Goal: Task Accomplishment & Management: Complete application form

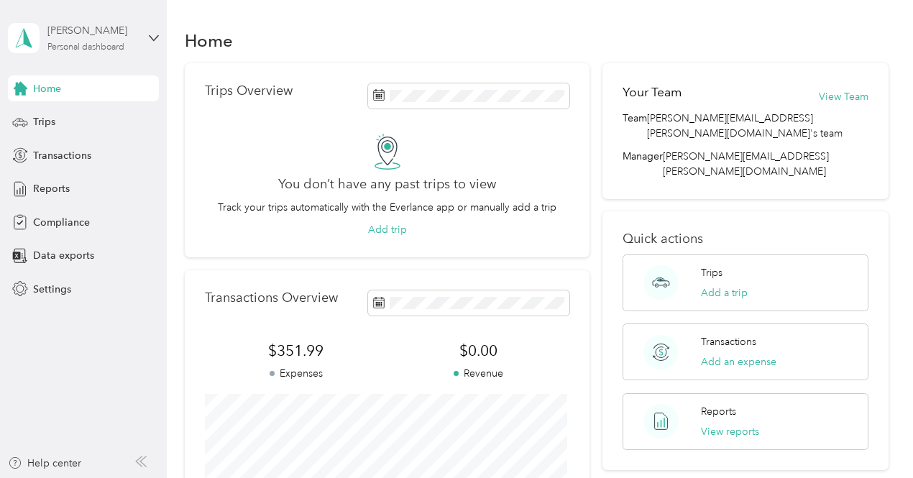
click at [90, 48] on div "Personal dashboard" at bounding box center [85, 47] width 77 height 9
click at [47, 160] on span "Transactions" at bounding box center [62, 155] width 58 height 15
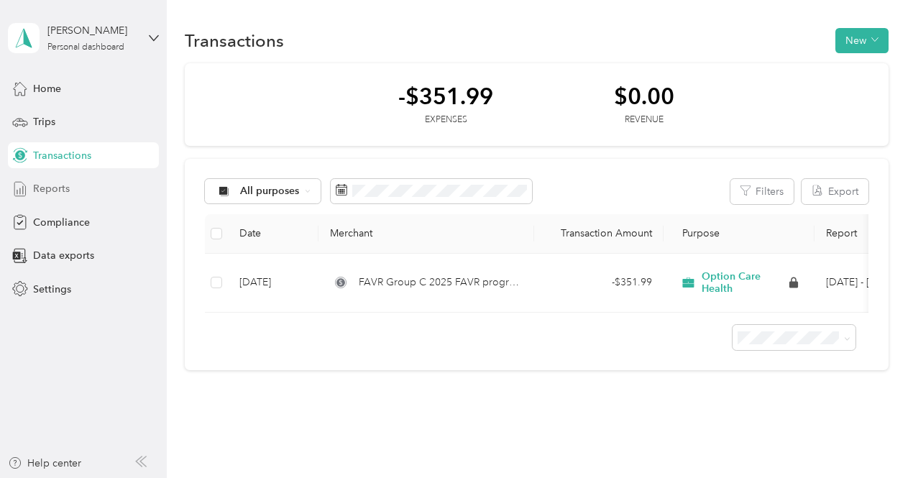
click at [56, 190] on span "Reports" at bounding box center [51, 188] width 37 height 15
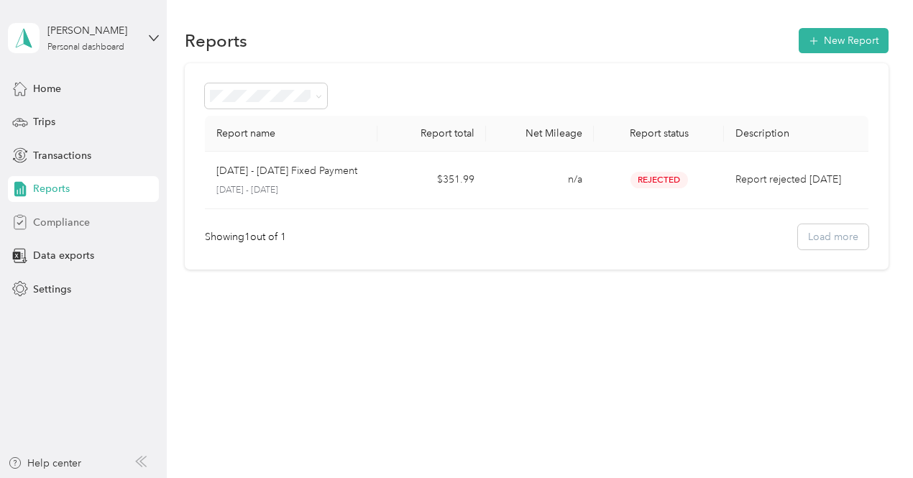
click at [58, 210] on div "Compliance" at bounding box center [83, 222] width 151 height 26
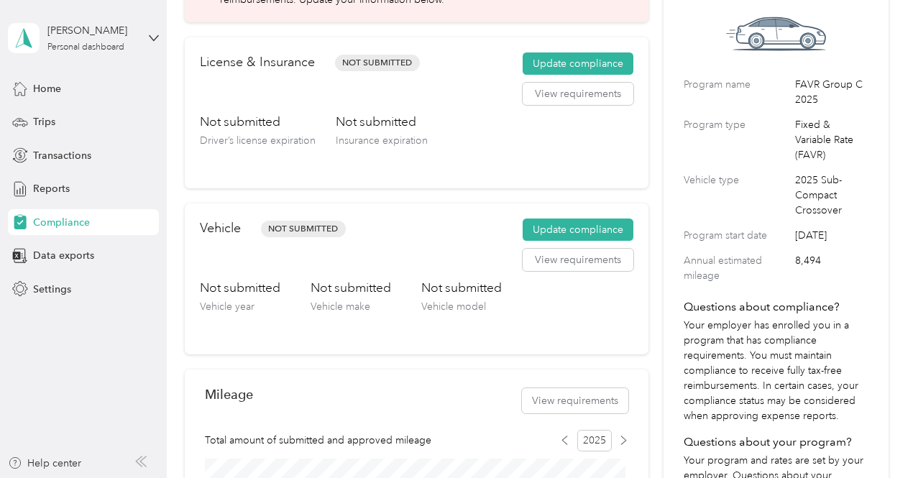
scroll to position [112, 0]
click at [559, 226] on button "Update compliance" at bounding box center [578, 229] width 111 height 23
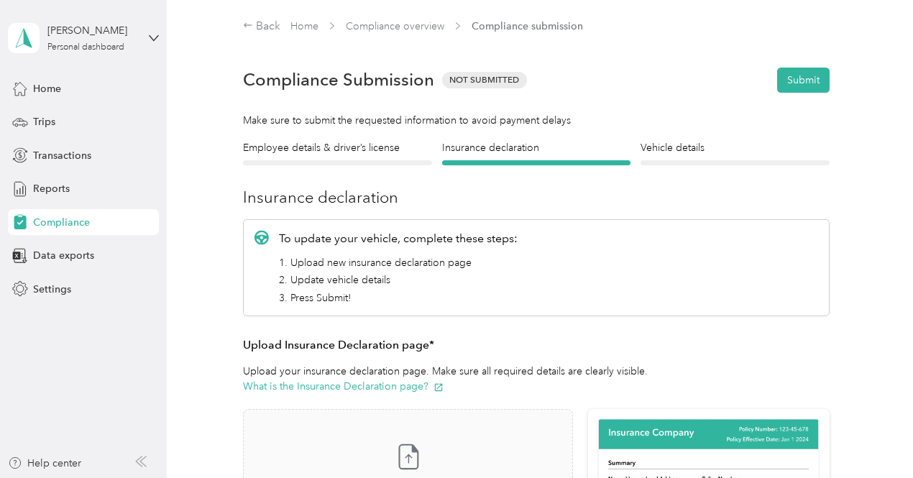
scroll to position [1, 0]
click at [681, 154] on h4 "Vehicle details" at bounding box center [734, 146] width 189 height 15
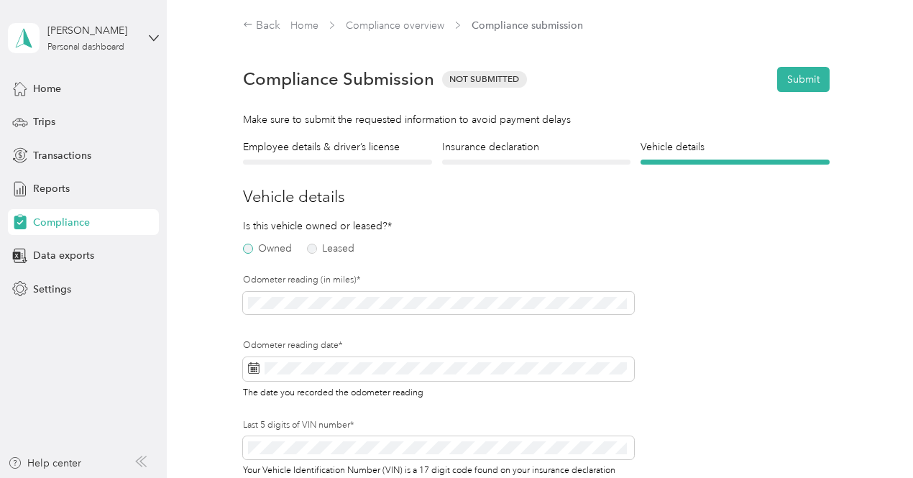
click at [250, 250] on label "Owned" at bounding box center [267, 249] width 49 height 10
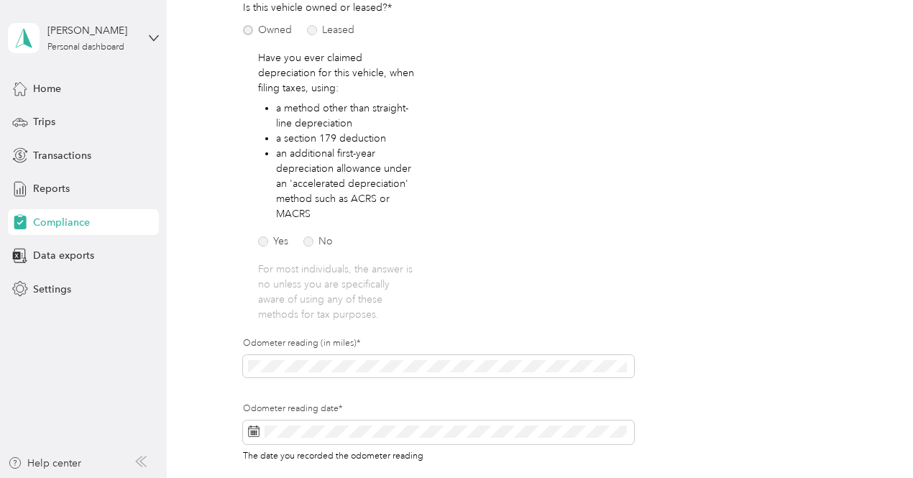
scroll to position [220, 0]
click at [311, 245] on label "No" at bounding box center [317, 241] width 29 height 10
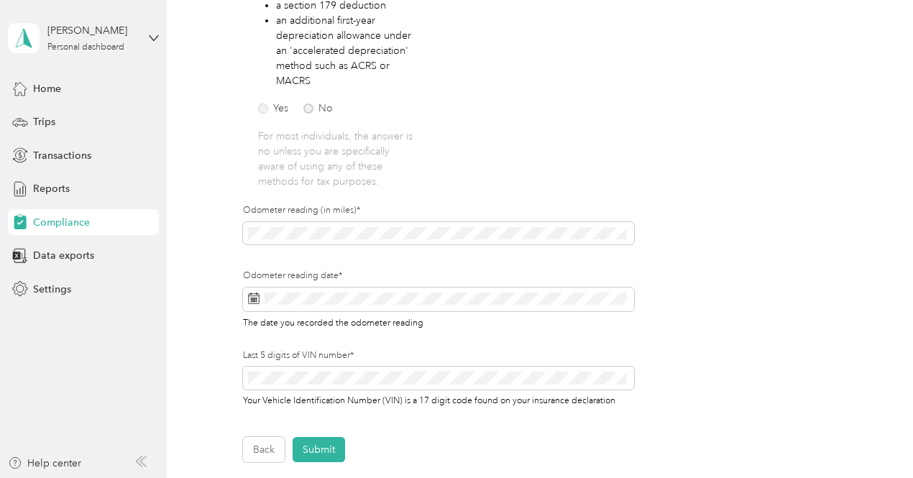
scroll to position [355, 0]
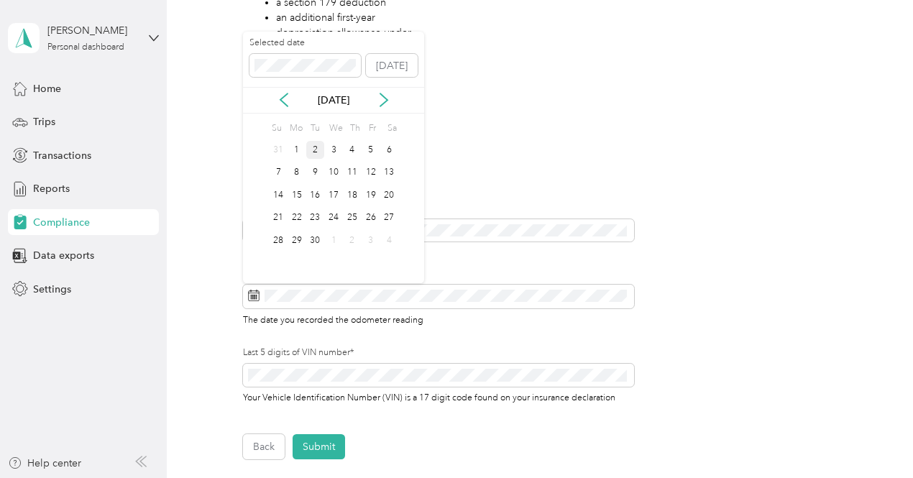
click at [314, 147] on div "2" at bounding box center [315, 150] width 19 height 18
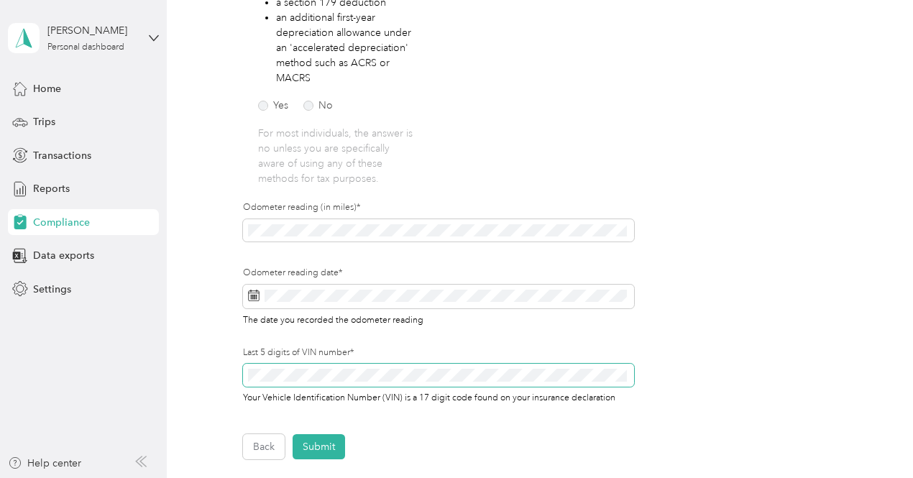
click at [338, 367] on span at bounding box center [438, 375] width 391 height 23
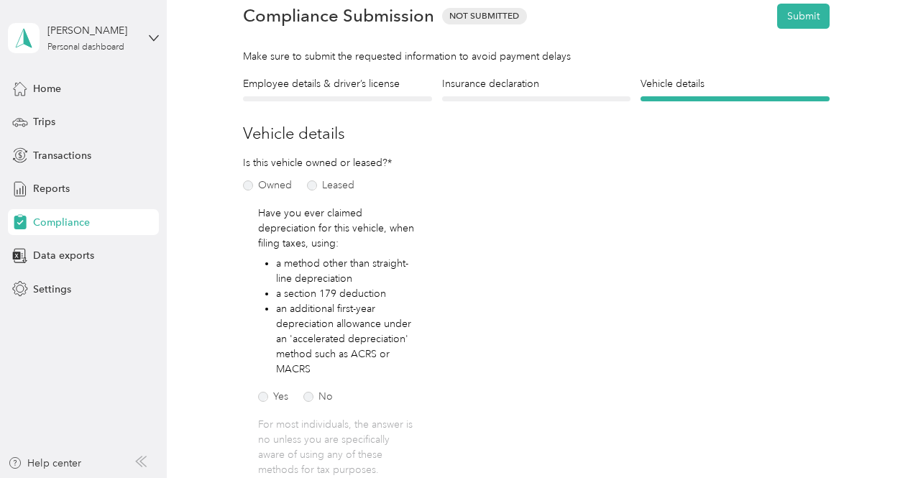
scroll to position [0, 0]
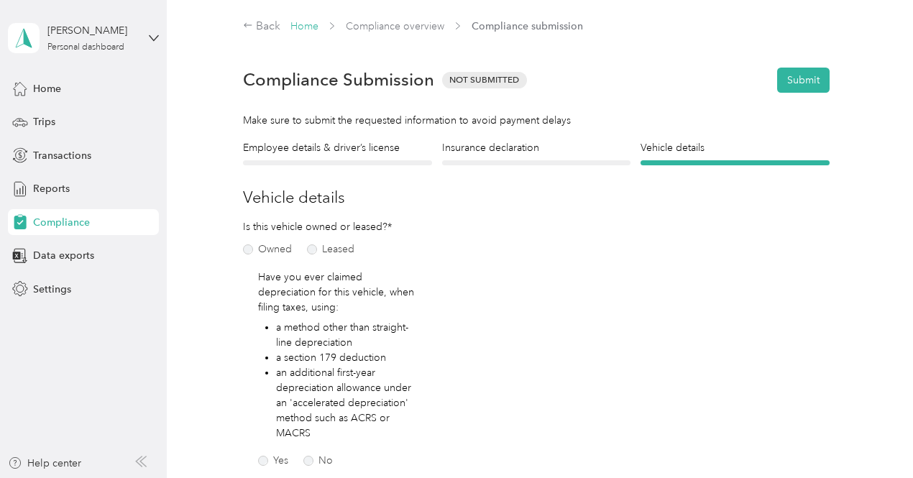
click at [302, 29] on link "Home" at bounding box center [304, 26] width 28 height 12
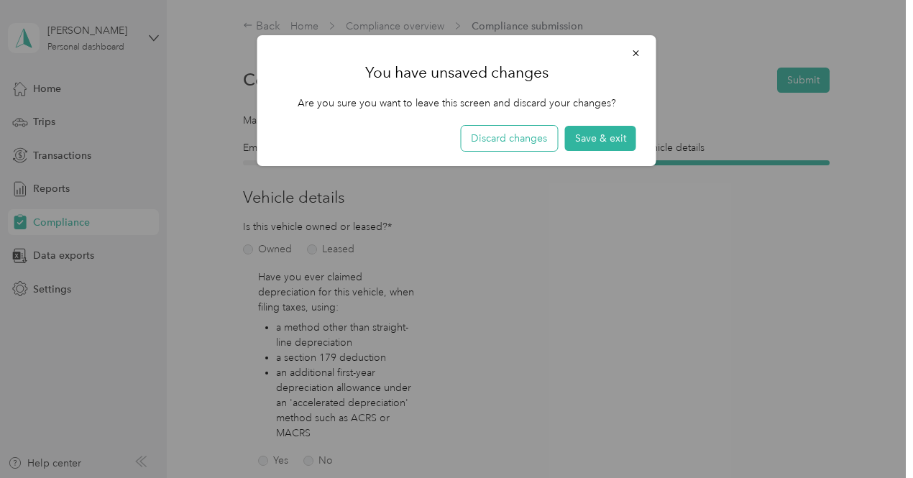
click at [552, 137] on button "Discard changes" at bounding box center [509, 138] width 96 height 25
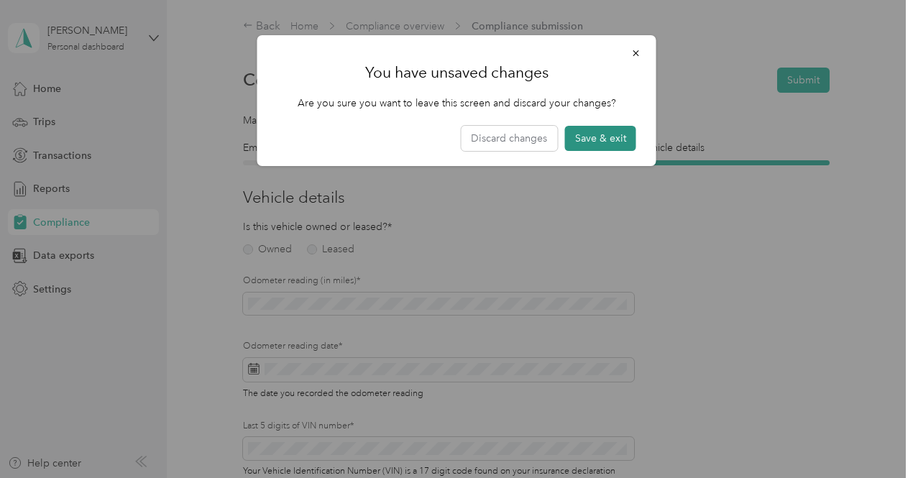
click at [589, 138] on button "Save & exit" at bounding box center [600, 138] width 71 height 25
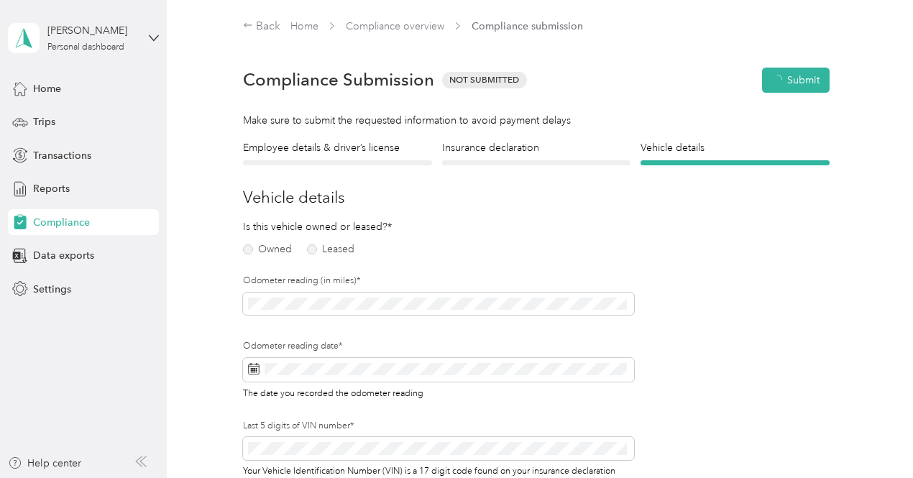
scroll to position [17, 0]
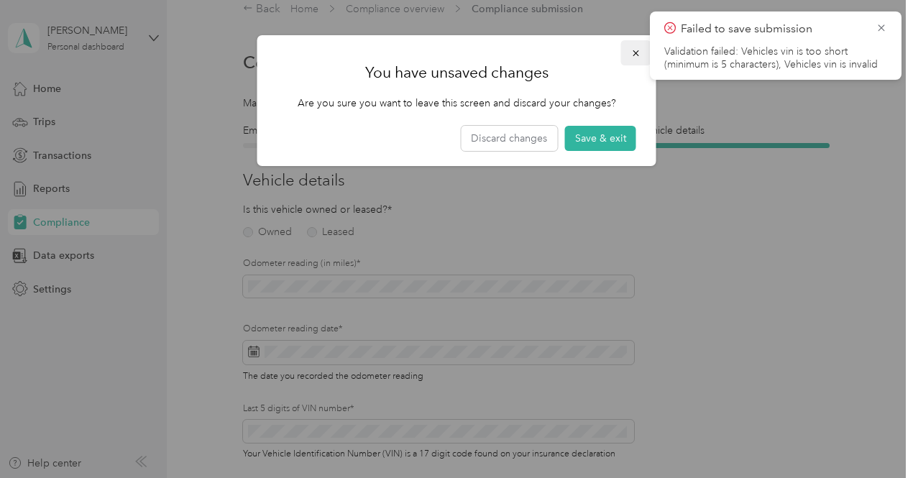
click at [640, 50] on icon "button" at bounding box center [636, 53] width 10 height 10
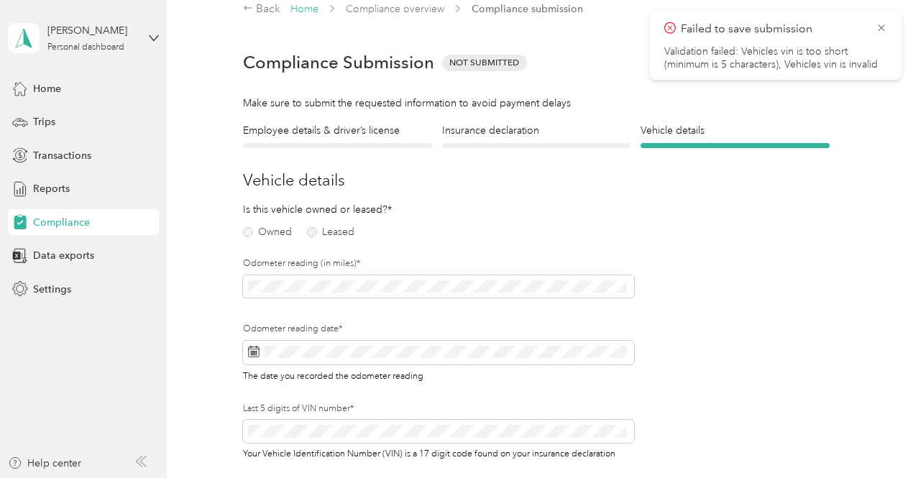
click at [295, 14] on link "Home" at bounding box center [304, 9] width 28 height 12
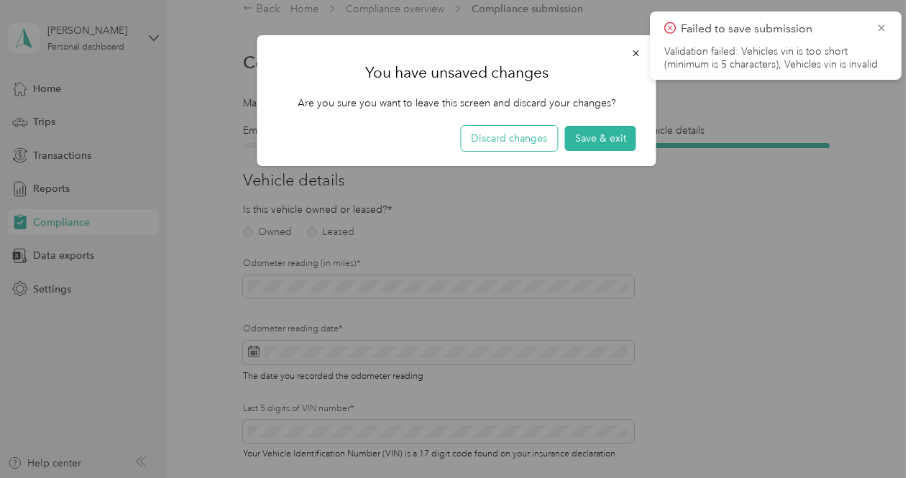
click at [530, 144] on button "Discard changes" at bounding box center [509, 138] width 96 height 25
click at [574, 140] on button "Save & exit" at bounding box center [600, 138] width 71 height 25
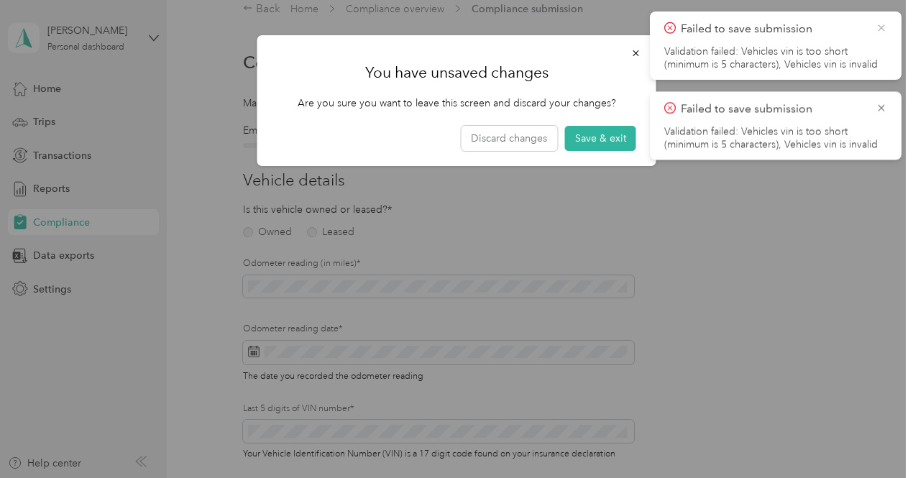
click at [879, 22] on icon at bounding box center [881, 28] width 12 height 13
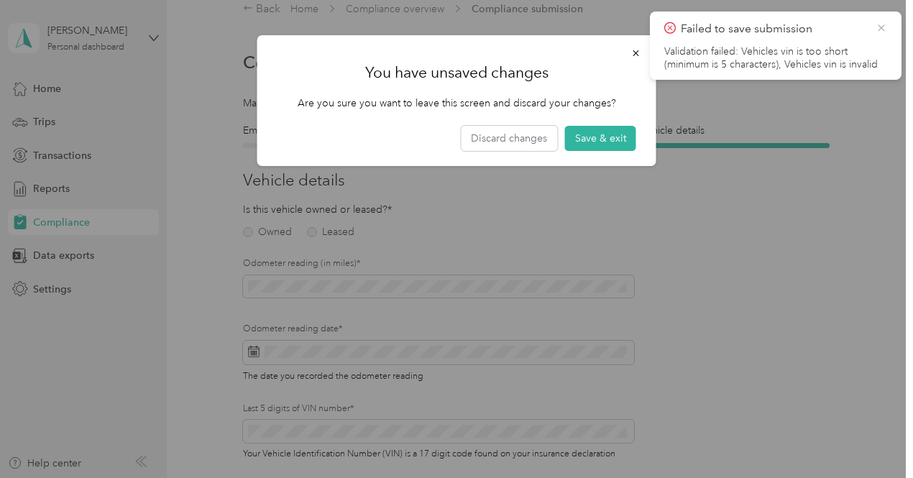
click at [880, 29] on icon at bounding box center [881, 27] width 6 height 6
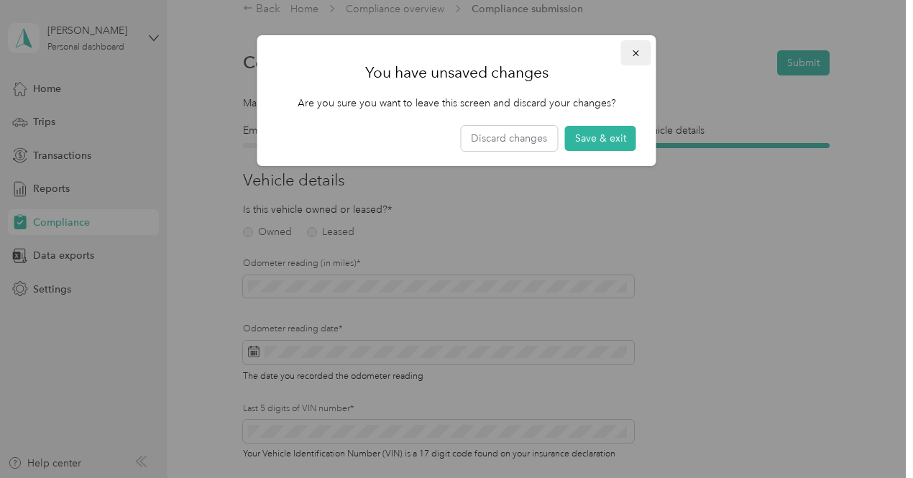
click at [638, 55] on icon "button" at bounding box center [636, 53] width 6 height 6
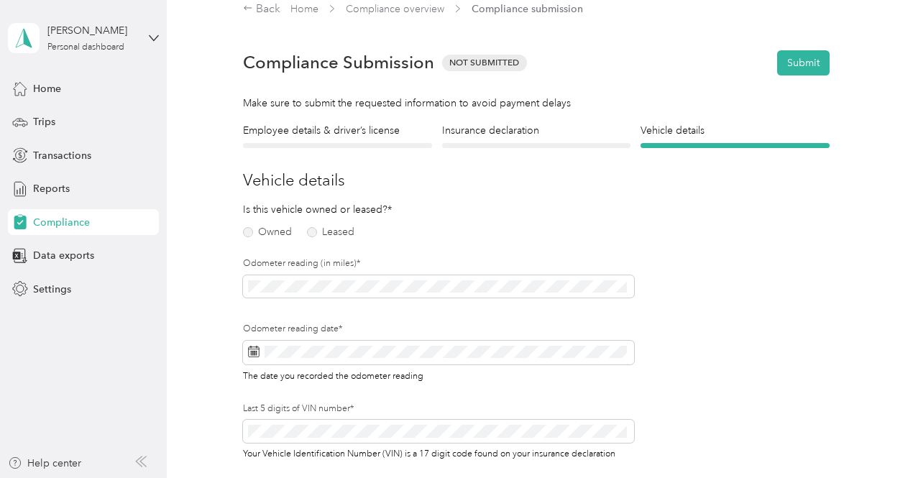
scroll to position [0, 0]
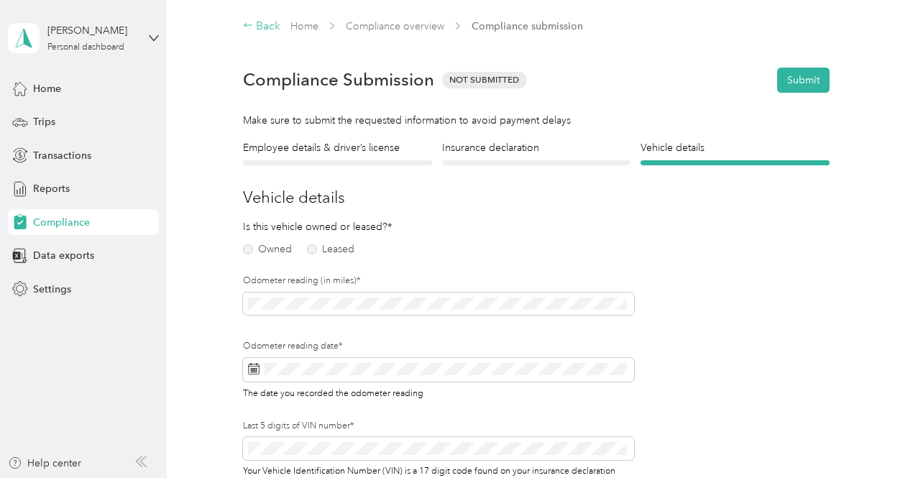
click at [265, 27] on div "Back" at bounding box center [261, 26] width 37 height 17
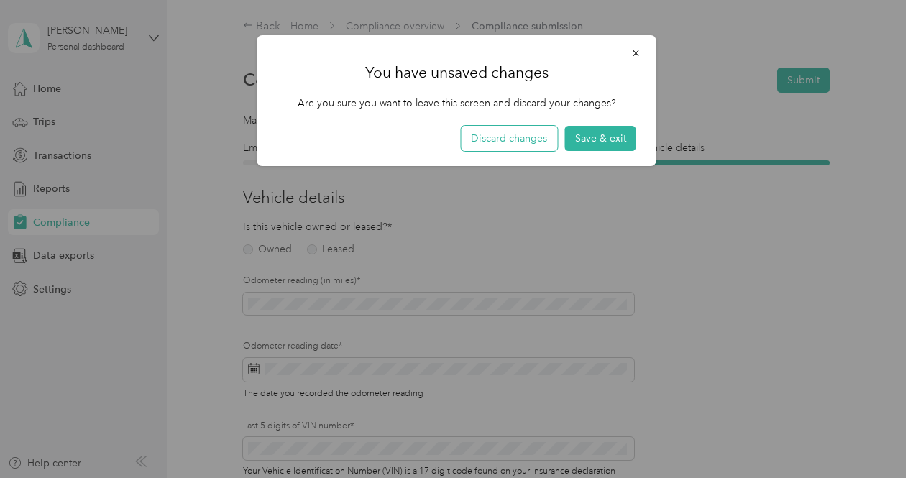
click at [518, 143] on button "Discard changes" at bounding box center [509, 138] width 96 height 25
click at [55, 83] on div at bounding box center [456, 239] width 913 height 478
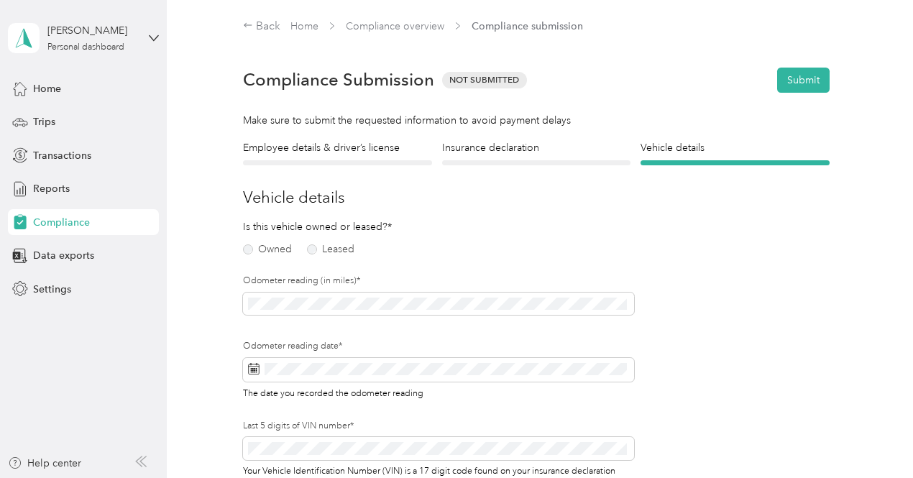
click at [47, 86] on span "Home" at bounding box center [47, 88] width 28 height 15
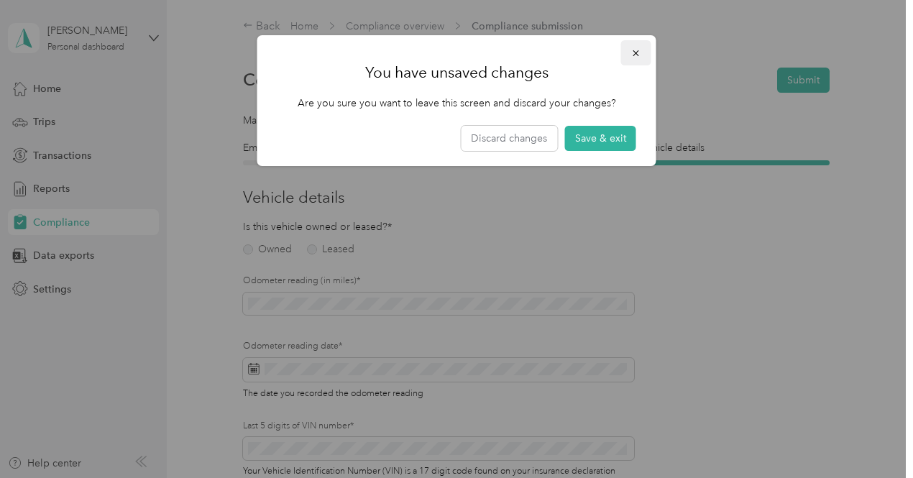
click at [640, 52] on icon "button" at bounding box center [636, 53] width 10 height 10
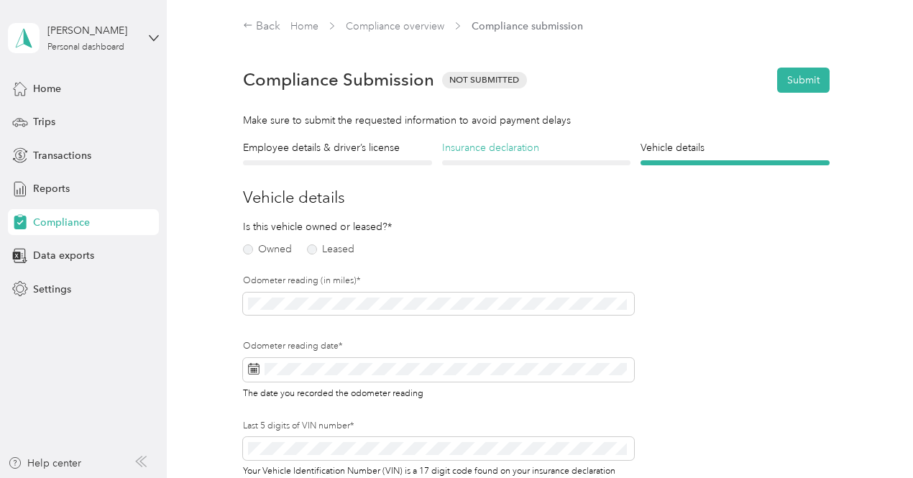
click at [470, 152] on h4 "Insurance declaration" at bounding box center [536, 147] width 189 height 15
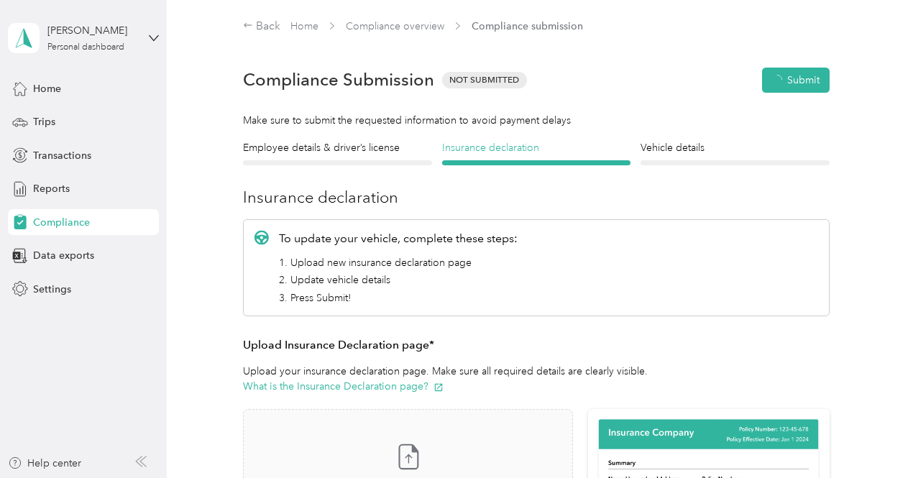
scroll to position [17, 0]
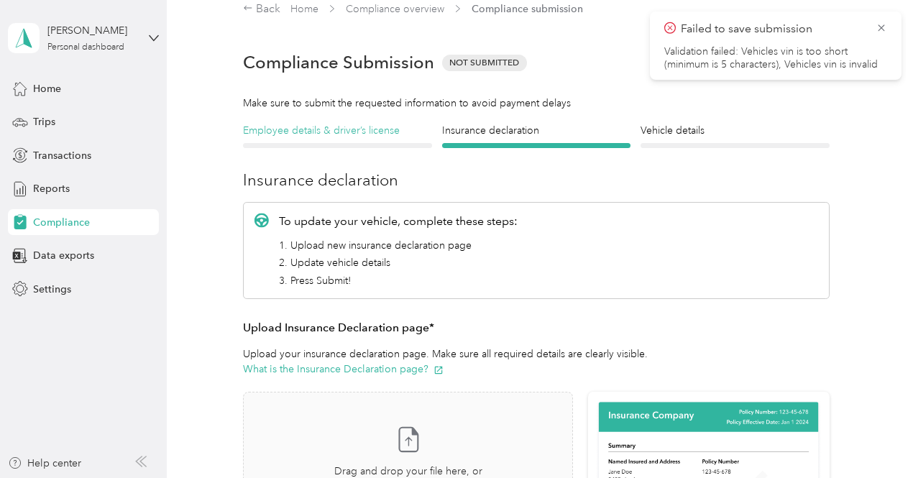
click at [321, 130] on h4 "Employee details & driver’s license" at bounding box center [337, 130] width 189 height 15
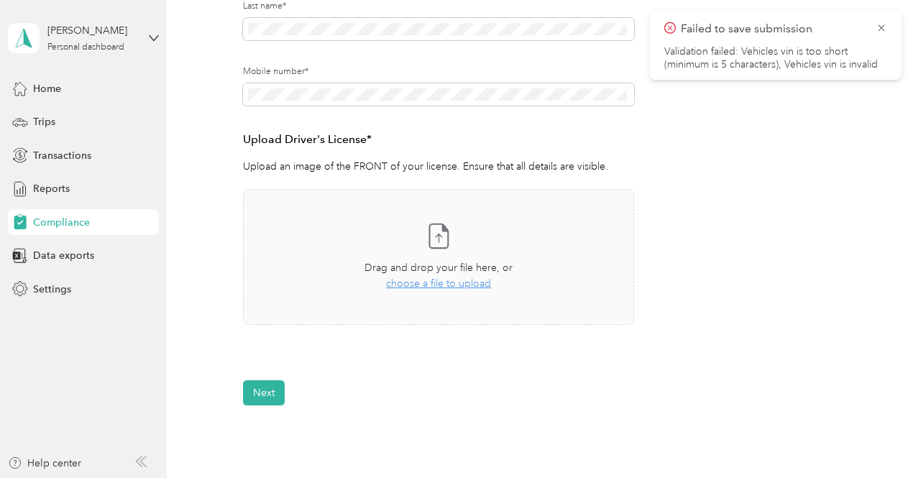
scroll to position [286, 0]
click at [448, 282] on span "choose a file to upload" at bounding box center [438, 282] width 105 height 12
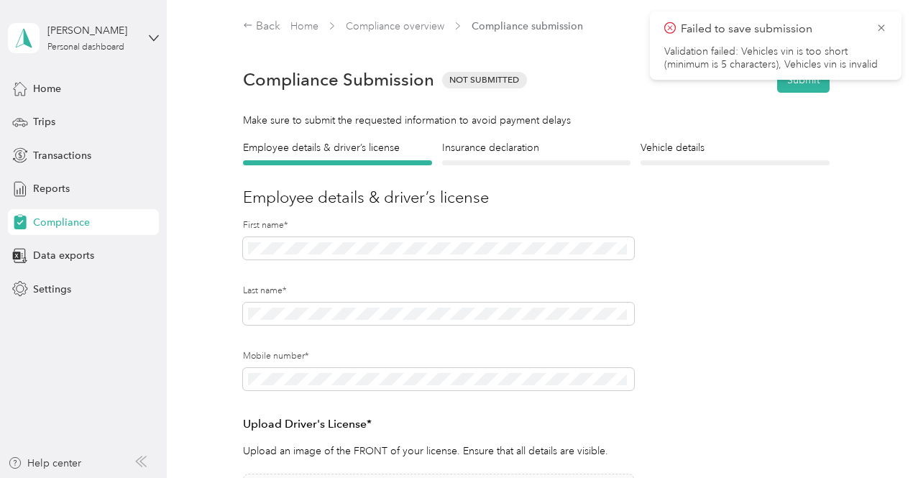
scroll to position [1, 0]
click at [428, 367] on span at bounding box center [438, 378] width 391 height 23
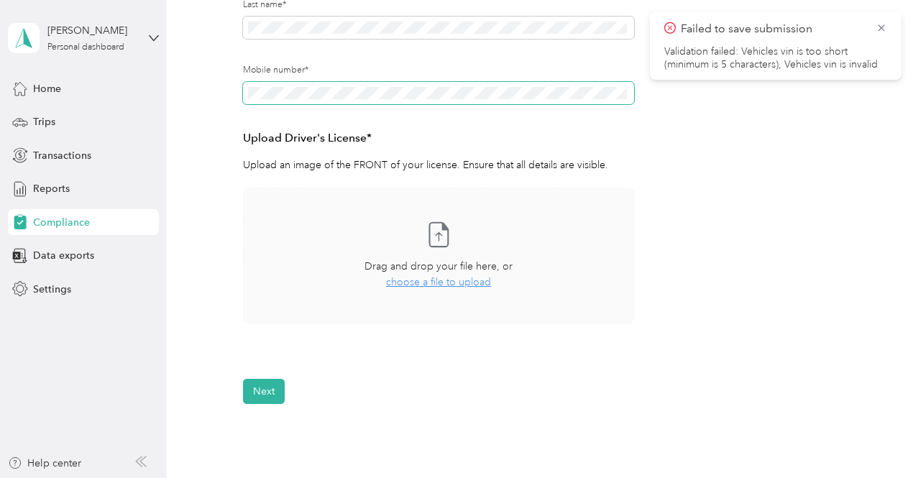
scroll to position [287, 0]
click at [451, 277] on span "choose a file to upload" at bounding box center [438, 281] width 105 height 12
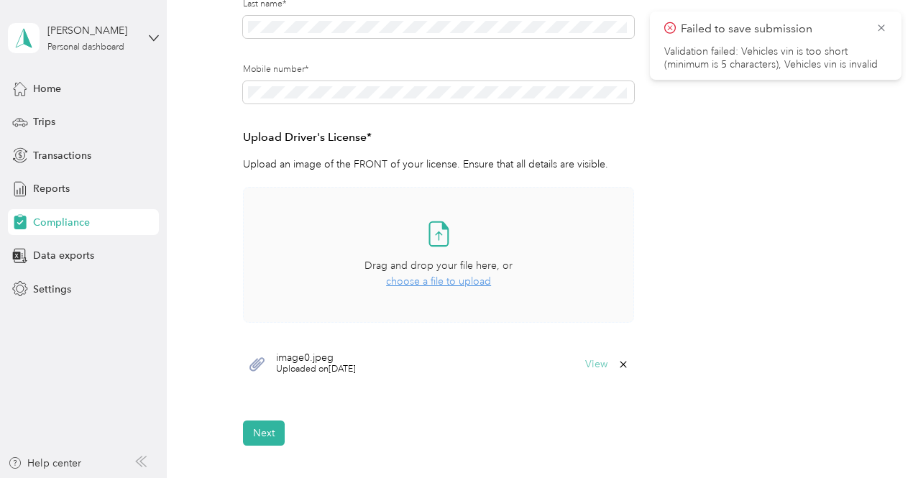
click at [592, 367] on button "View" at bounding box center [596, 364] width 22 height 10
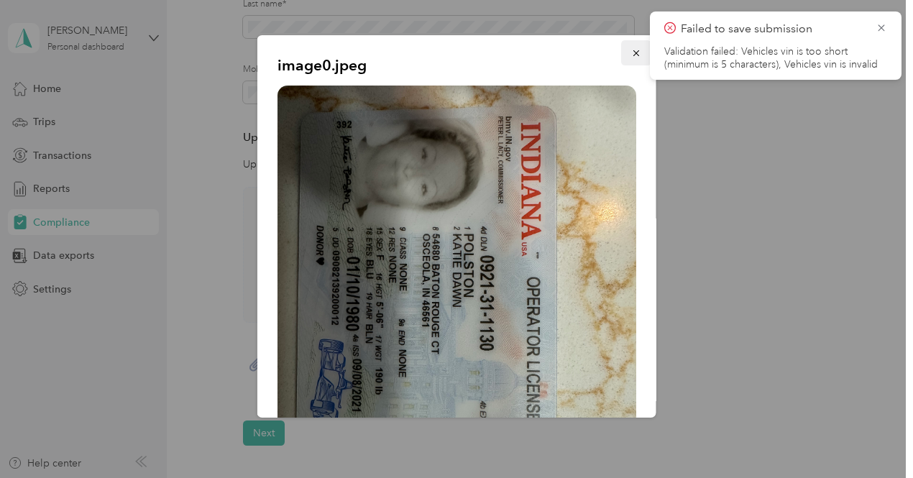
click at [631, 50] on icon "button" at bounding box center [636, 53] width 10 height 10
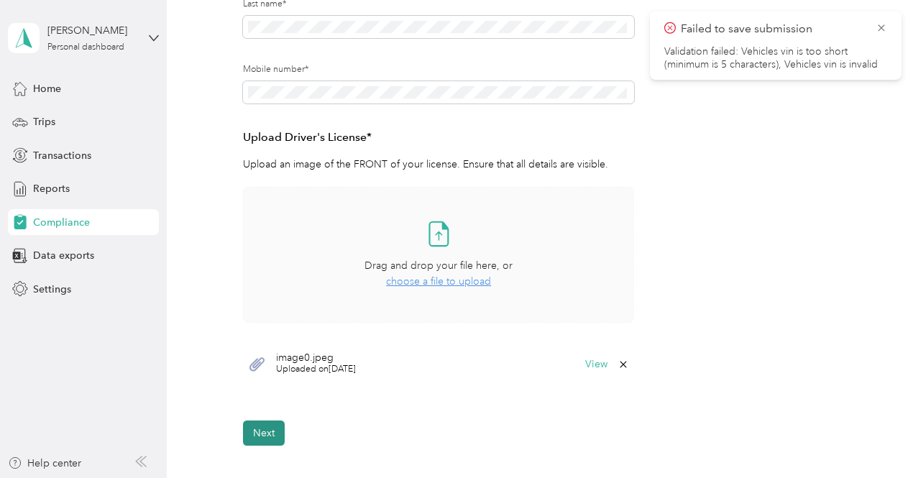
click at [269, 432] on button "Next" at bounding box center [264, 432] width 42 height 25
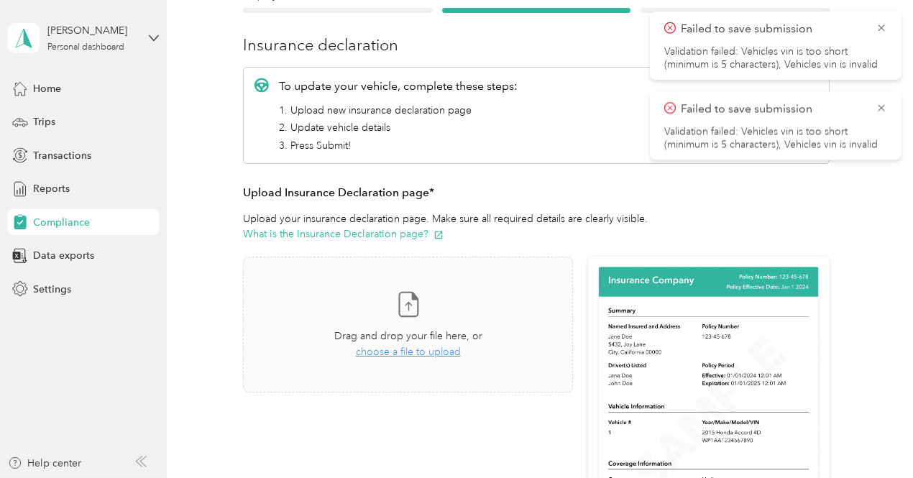
scroll to position [201, 0]
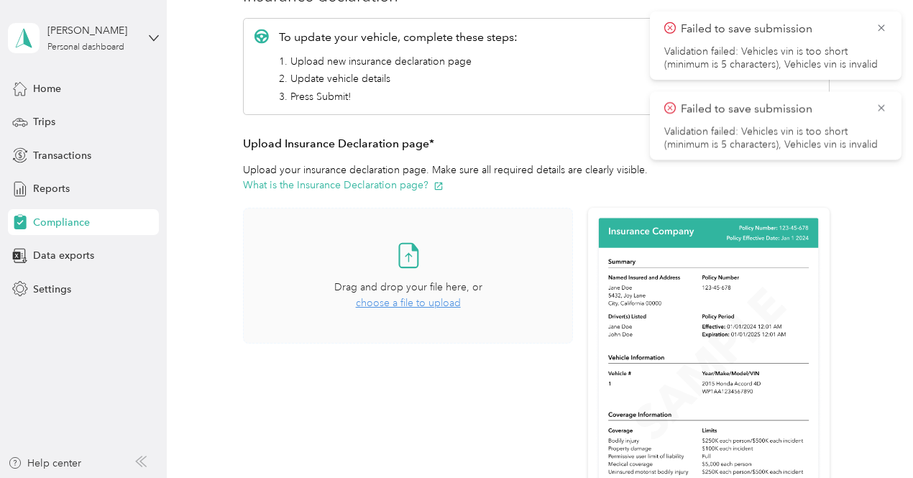
click at [431, 303] on span "choose a file to upload" at bounding box center [408, 303] width 105 height 12
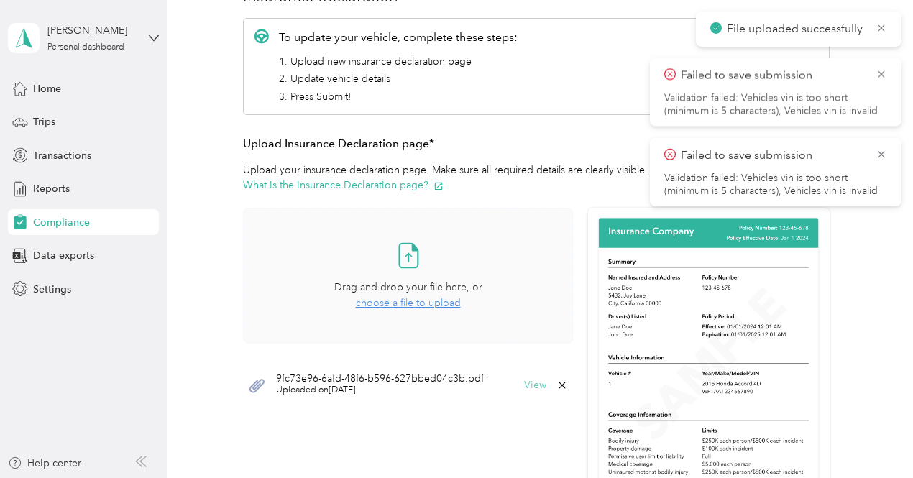
click at [530, 388] on button "View" at bounding box center [535, 385] width 22 height 10
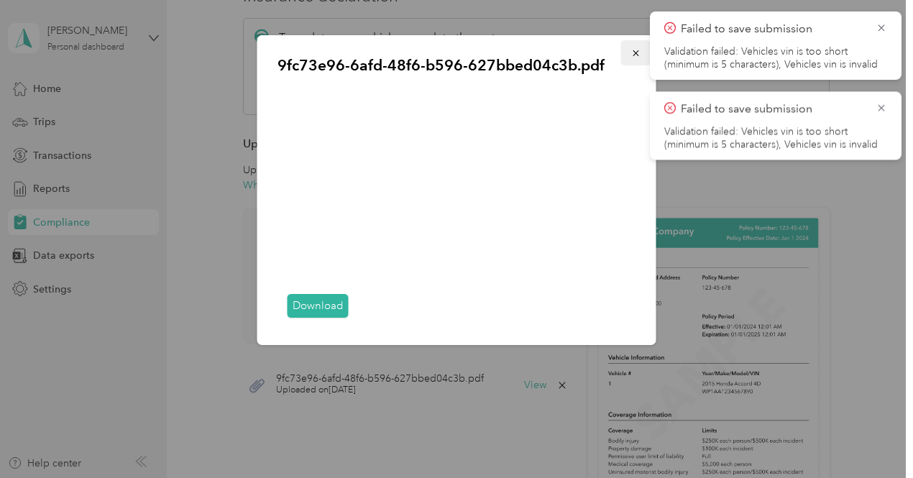
click at [638, 51] on icon "button" at bounding box center [636, 53] width 6 height 6
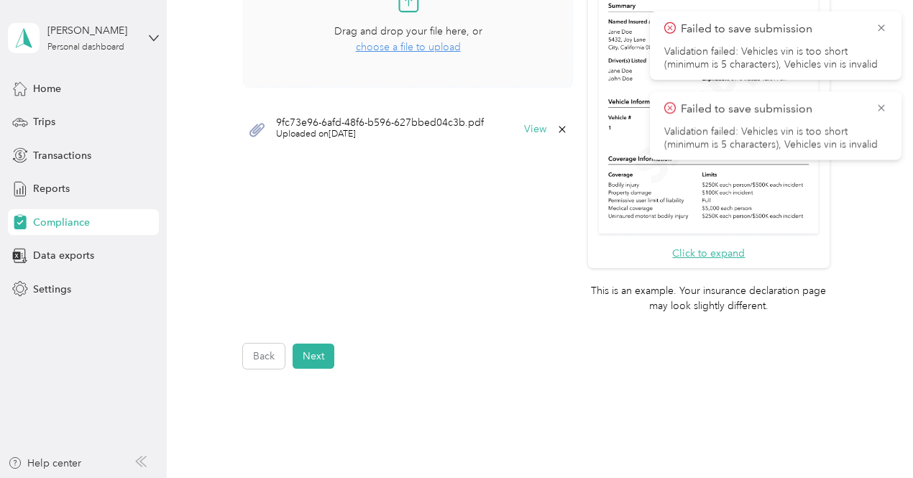
scroll to position [457, 0]
click at [321, 357] on button "Next" at bounding box center [314, 356] width 42 height 25
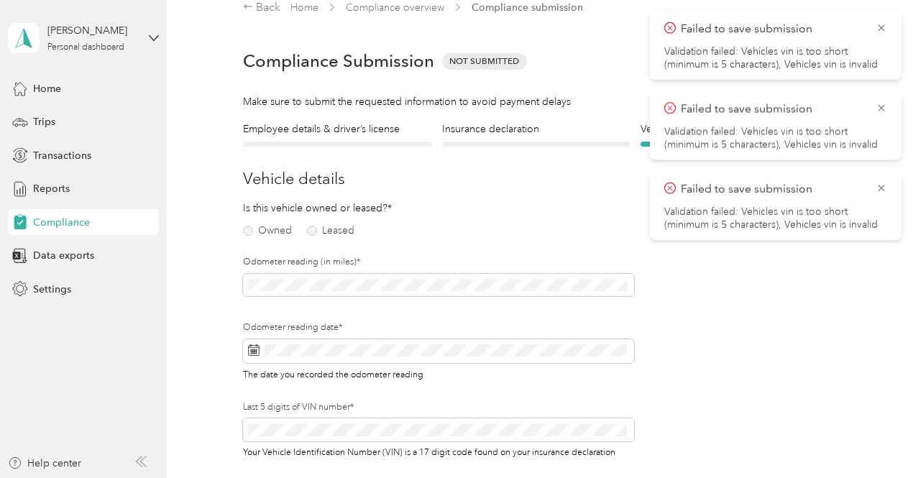
scroll to position [17, 0]
click at [246, 234] on label "Owned" at bounding box center [267, 232] width 49 height 10
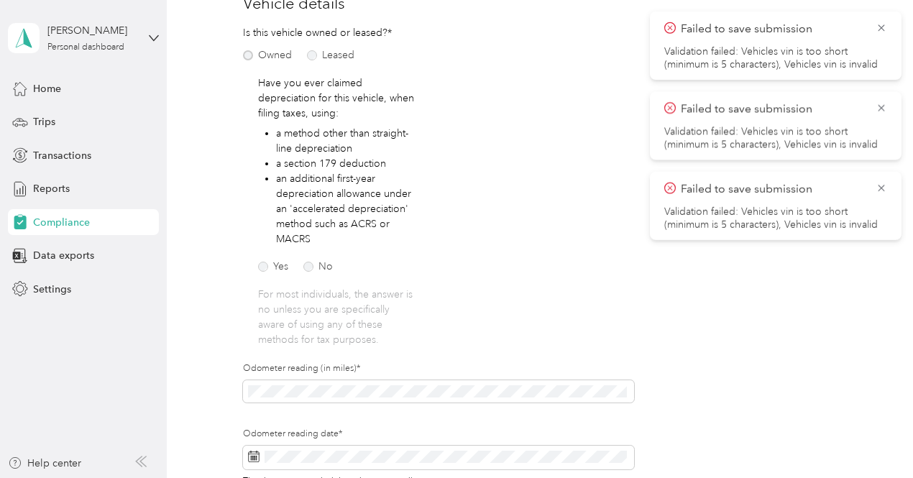
scroll to position [207, 0]
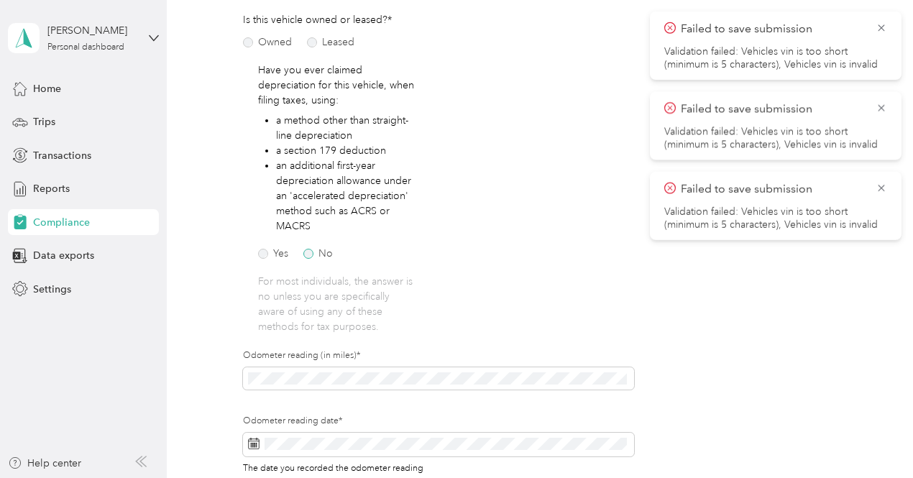
click at [310, 257] on label "No" at bounding box center [317, 254] width 29 height 10
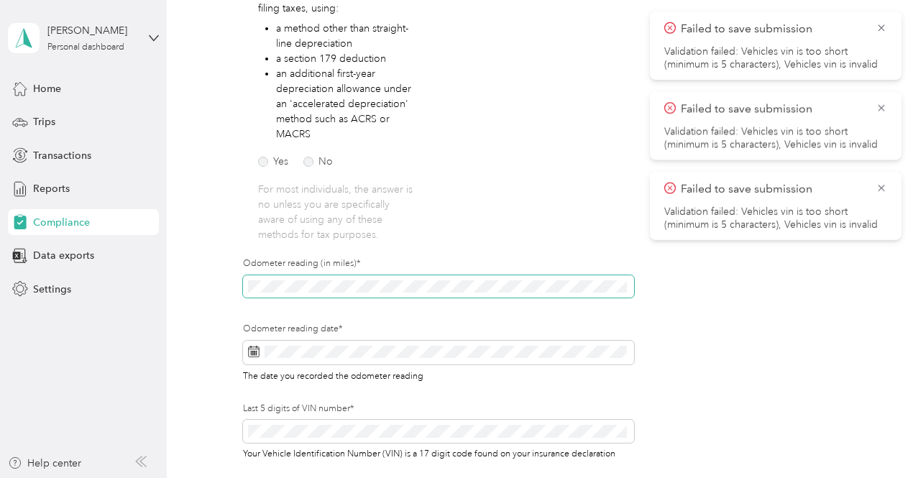
scroll to position [300, 0]
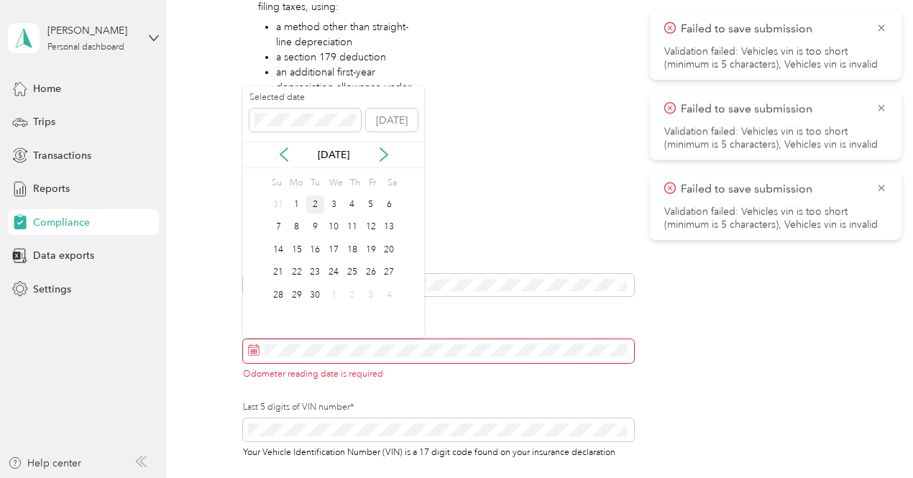
click at [318, 206] on div "2" at bounding box center [315, 205] width 19 height 18
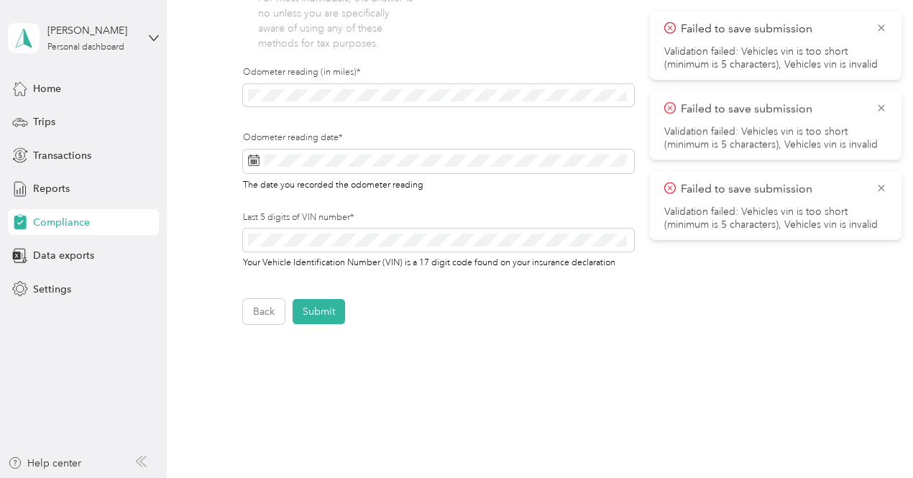
scroll to position [495, 0]
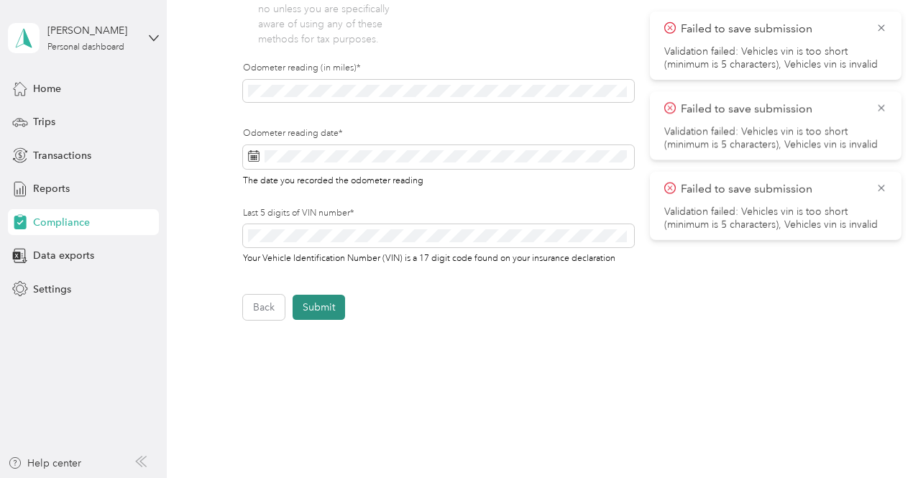
click at [334, 313] on button "Submit" at bounding box center [319, 307] width 52 height 25
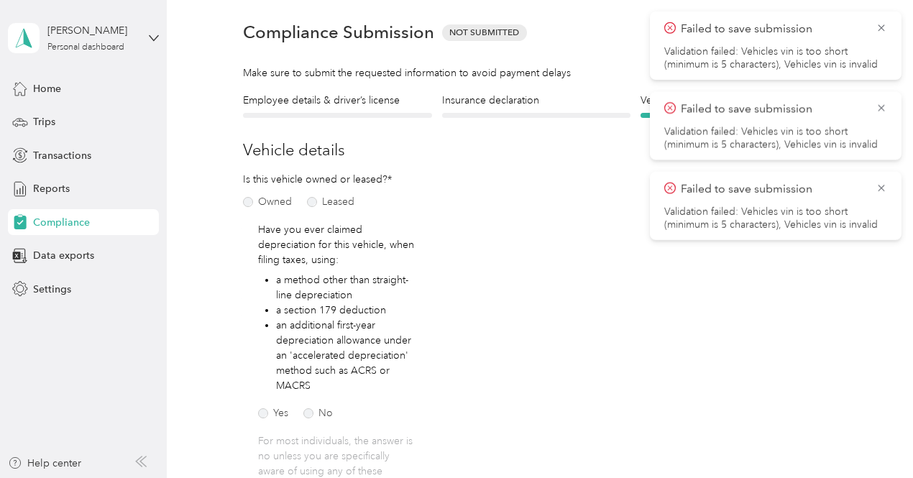
scroll to position [17, 0]
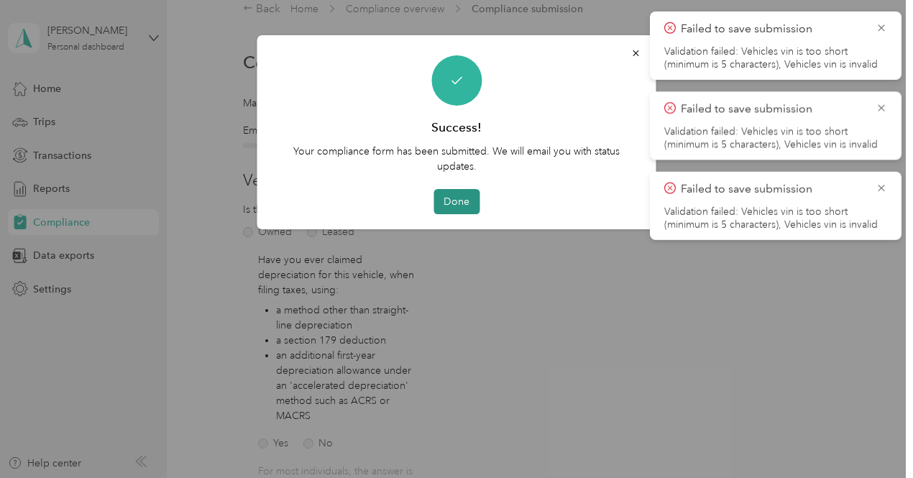
click at [458, 206] on button "Done" at bounding box center [456, 201] width 46 height 25
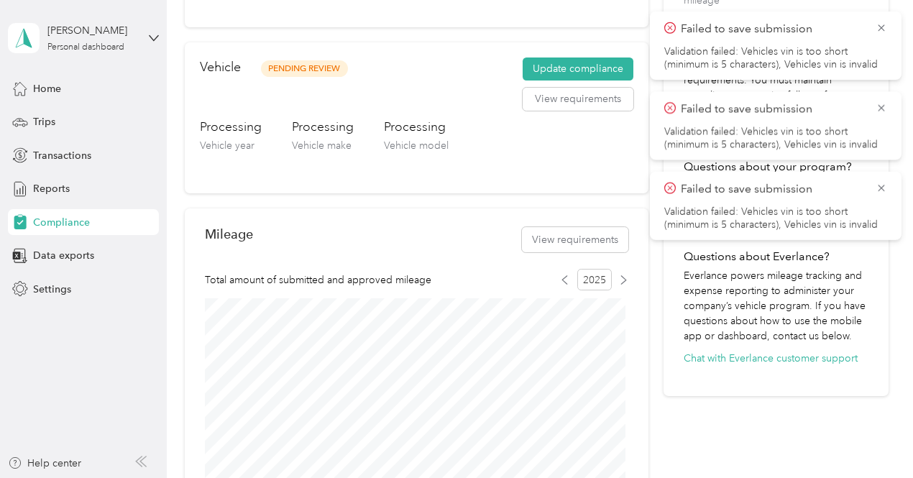
scroll to position [359, 0]
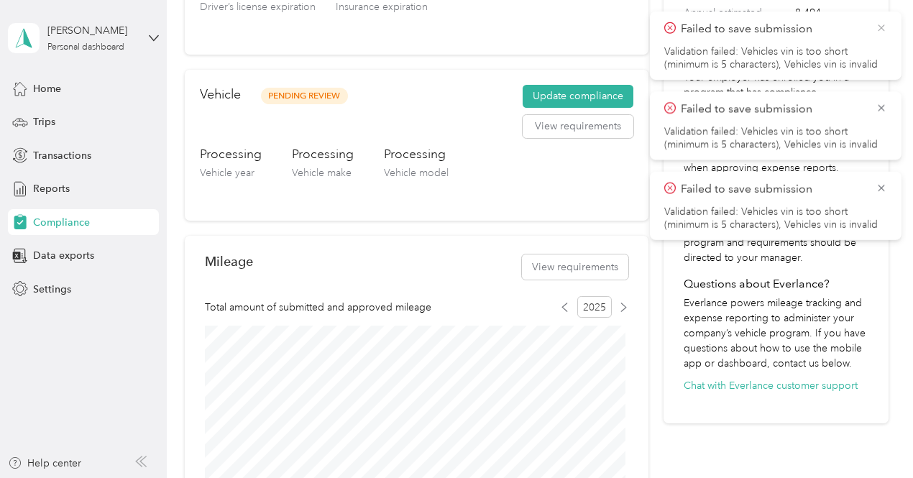
click at [882, 29] on icon at bounding box center [881, 27] width 6 height 6
click at [879, 29] on icon at bounding box center [881, 28] width 12 height 13
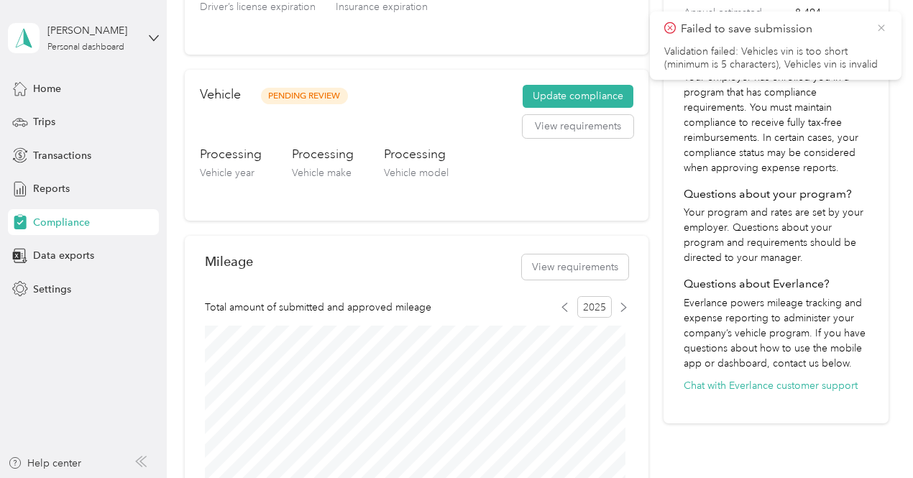
click at [882, 29] on icon at bounding box center [881, 27] width 6 height 6
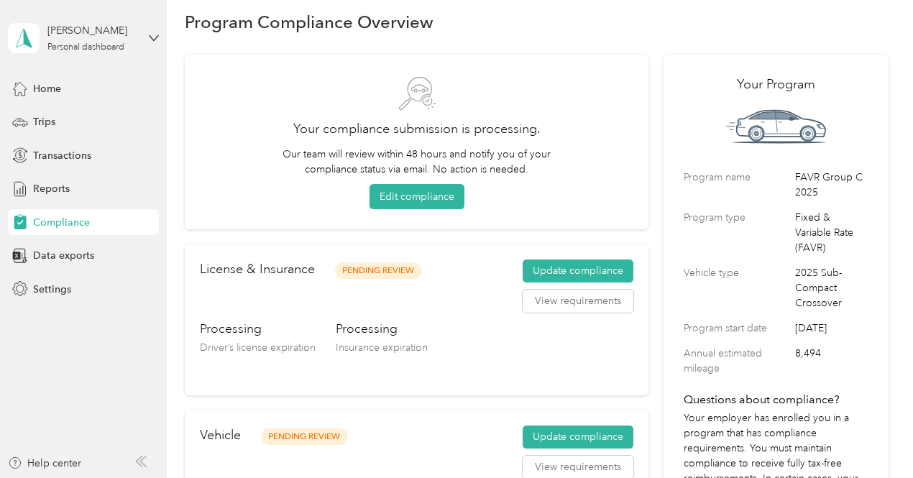
scroll to position [0, 0]
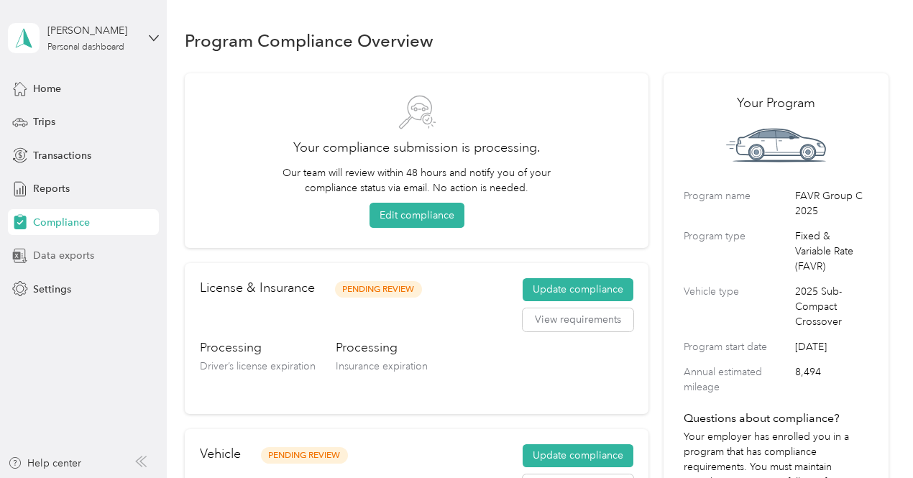
click at [63, 261] on span "Data exports" at bounding box center [63, 255] width 61 height 15
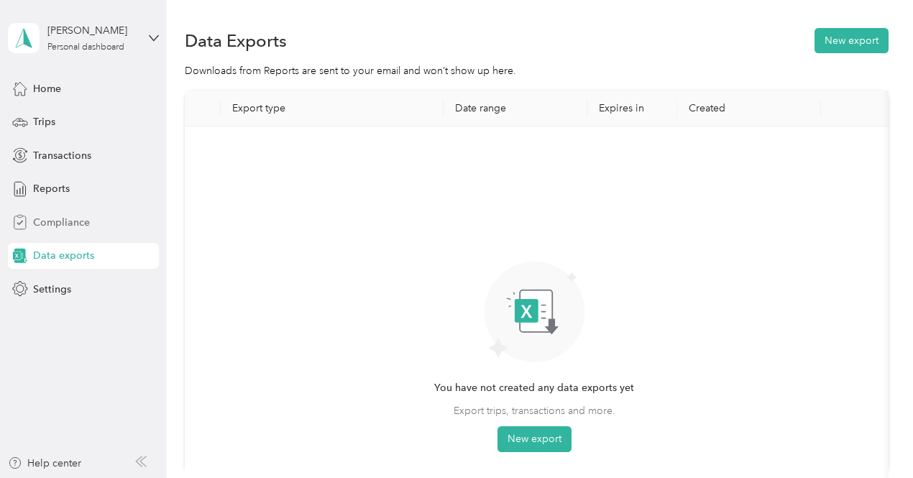
click at [62, 222] on span "Compliance" at bounding box center [61, 222] width 57 height 15
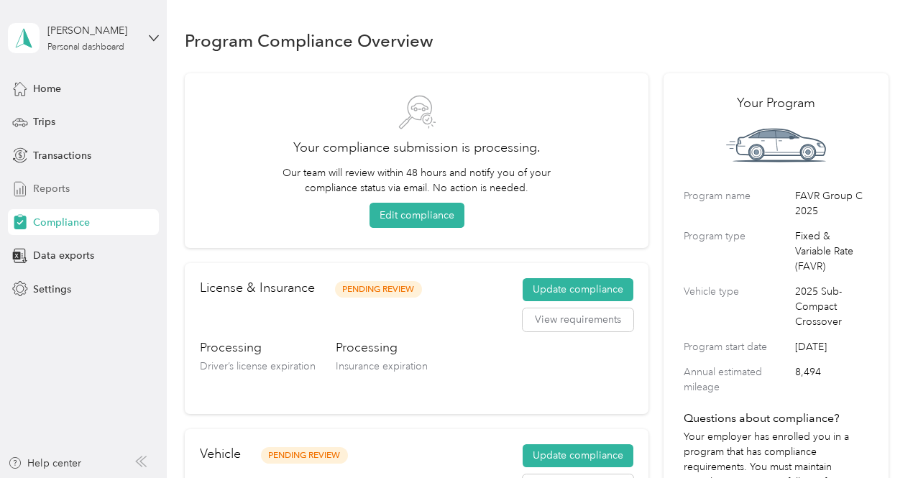
click at [50, 199] on div "Reports" at bounding box center [83, 189] width 151 height 26
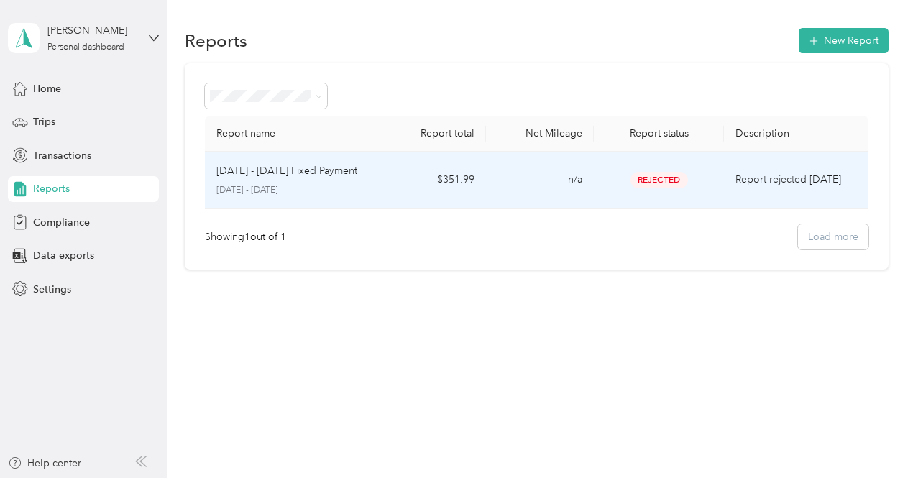
click at [669, 188] on td "Rejected" at bounding box center [659, 181] width 130 height 58
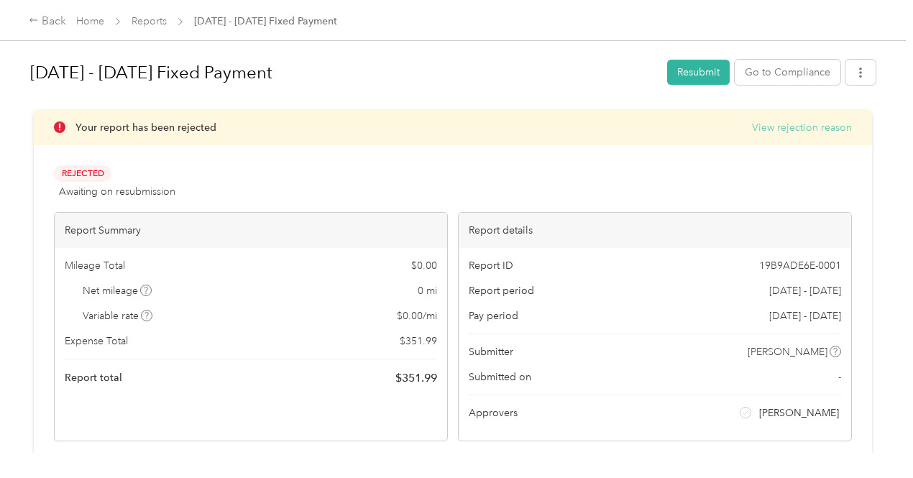
click at [752, 121] on button "View rejection reason" at bounding box center [802, 127] width 100 height 15
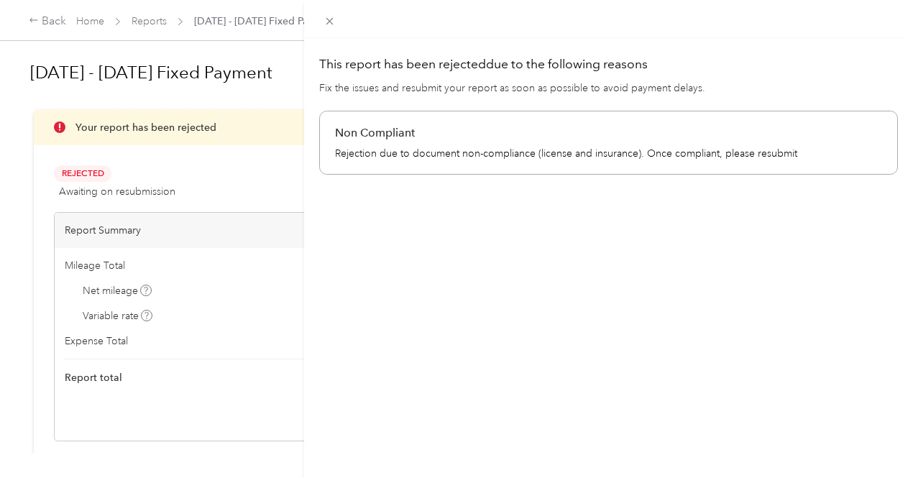
click at [391, 161] on div "This report has been rejected due to the following reasons Fix the issues and r…" at bounding box center [456, 239] width 913 height 478
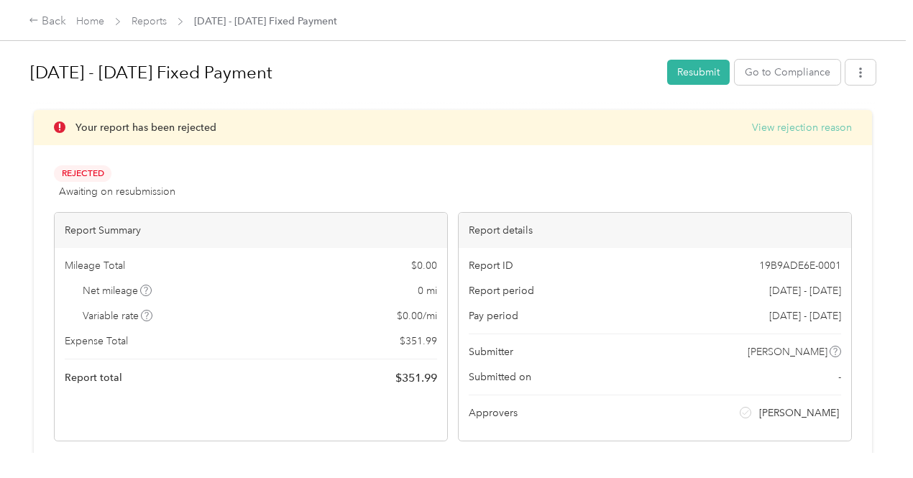
click at [752, 129] on button "View rejection reason" at bounding box center [802, 127] width 100 height 15
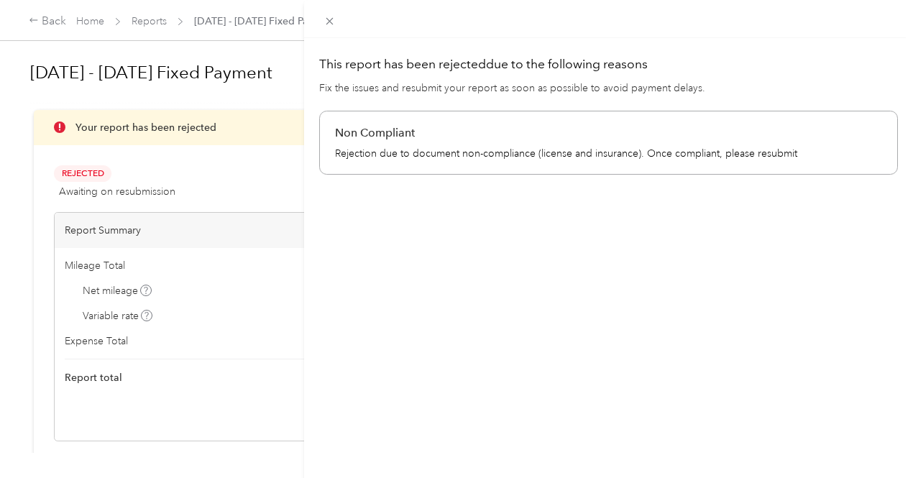
click at [387, 156] on div "This report has been rejected due to the following reasons Fix the issues and r…" at bounding box center [456, 239] width 913 height 478
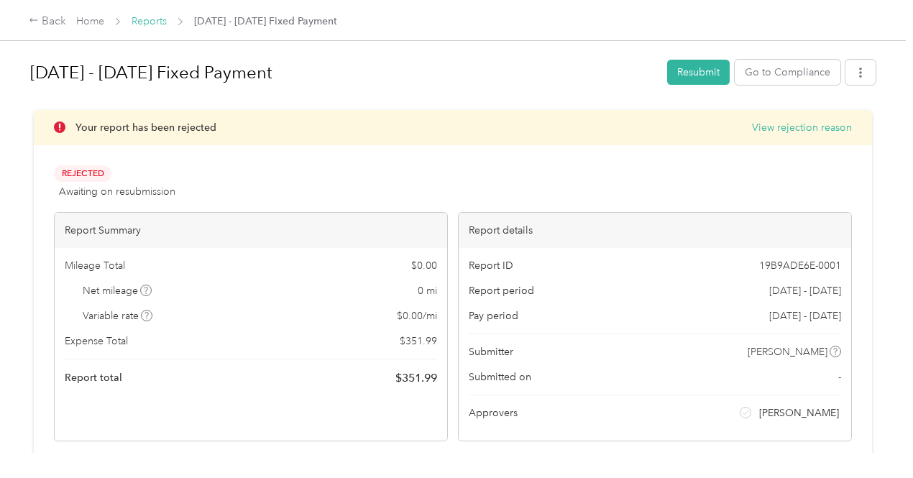
click at [155, 22] on link "Reports" at bounding box center [149, 21] width 35 height 12
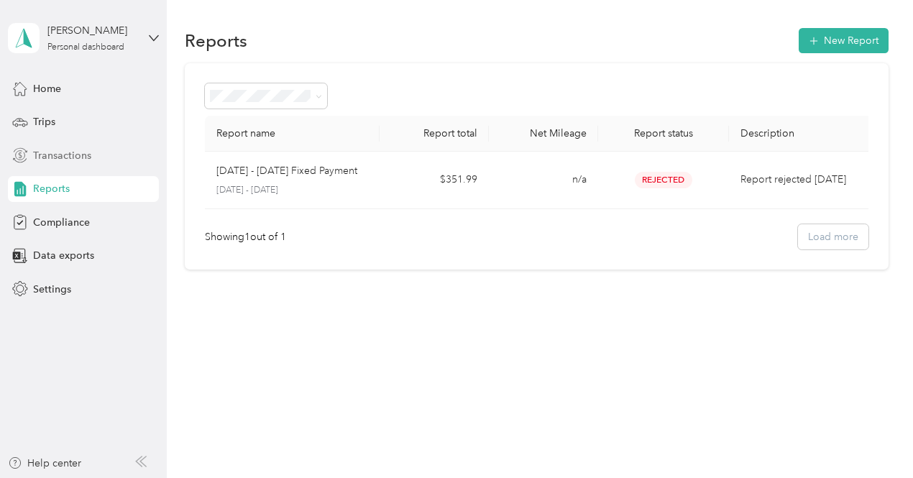
click at [50, 150] on span "Transactions" at bounding box center [62, 155] width 58 height 15
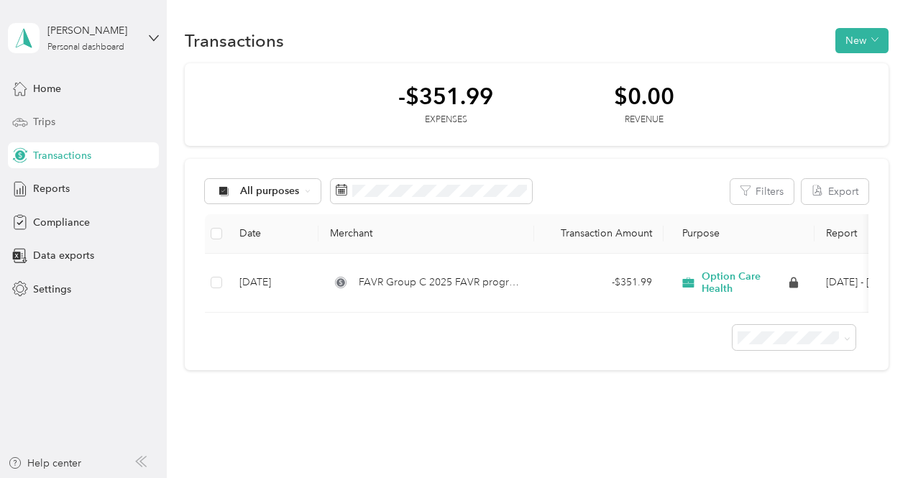
click at [32, 119] on div "Trips" at bounding box center [83, 122] width 151 height 26
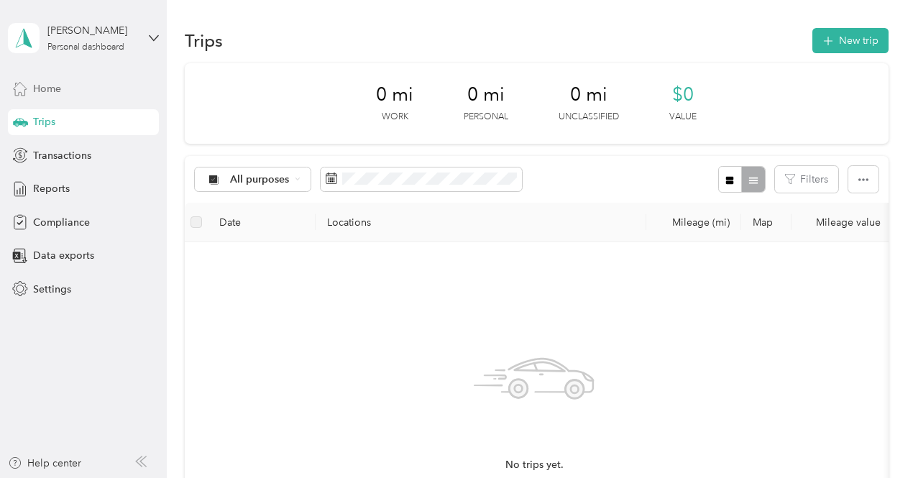
click at [40, 88] on span "Home" at bounding box center [47, 88] width 28 height 15
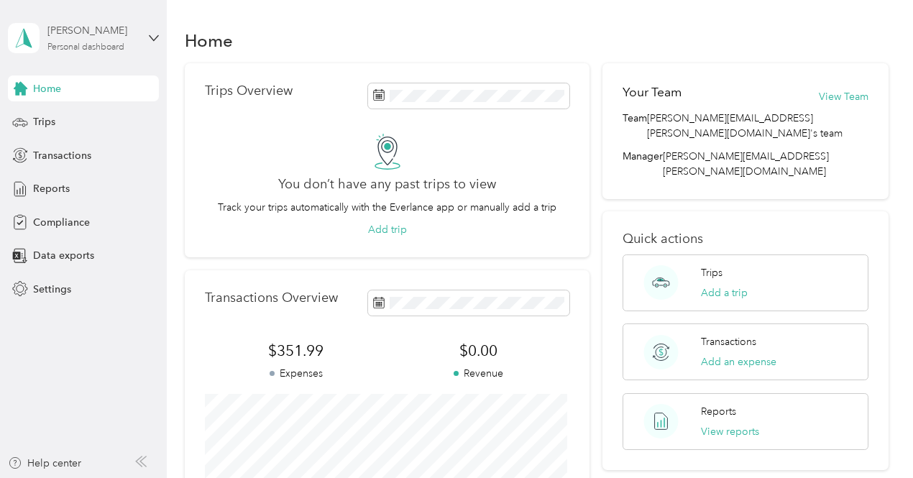
click at [91, 51] on div "Personal dashboard" at bounding box center [85, 47] width 77 height 9
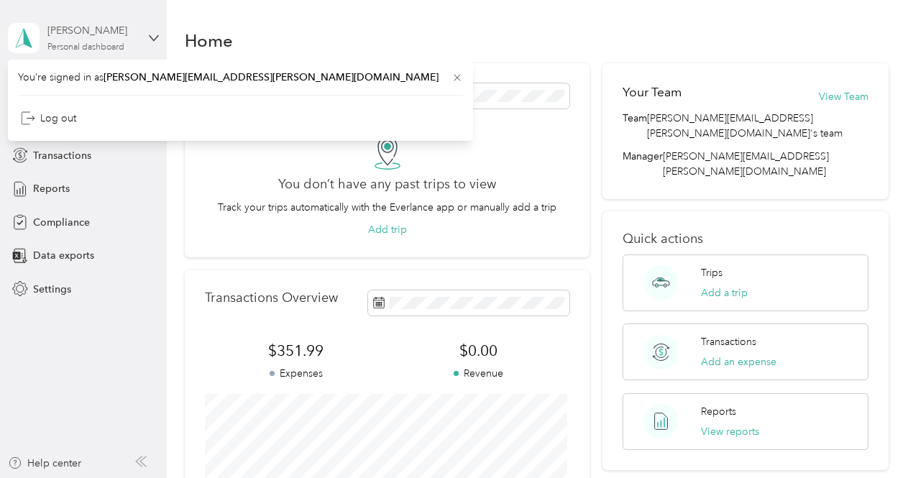
click at [91, 47] on div "Personal dashboard" at bounding box center [85, 47] width 77 height 9
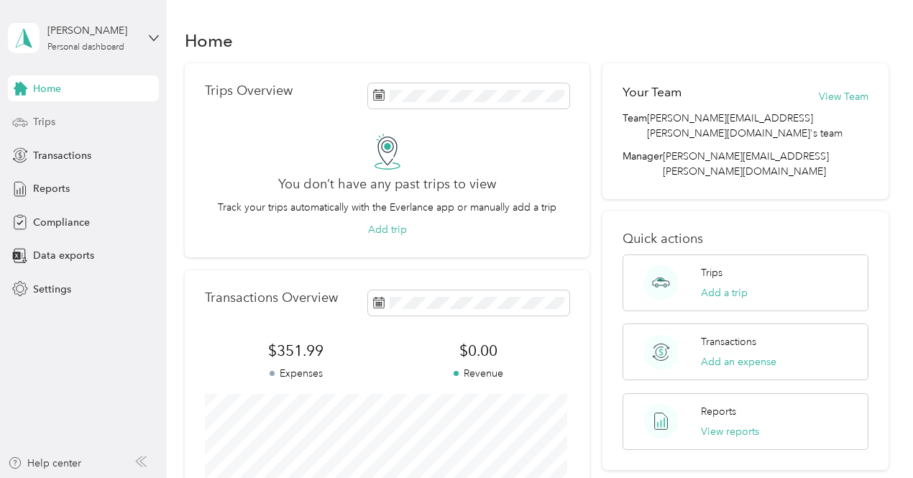
click at [47, 132] on div "Trips" at bounding box center [83, 122] width 151 height 26
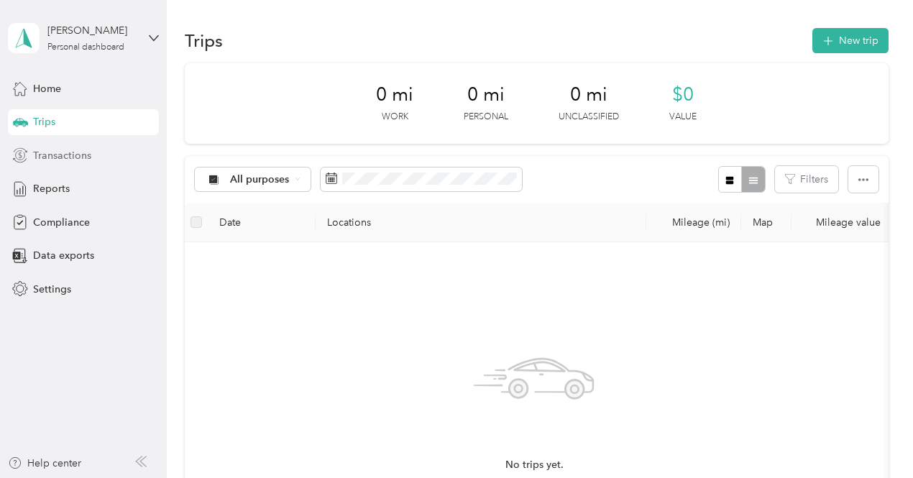
click at [42, 167] on div "Transactions" at bounding box center [83, 155] width 151 height 26
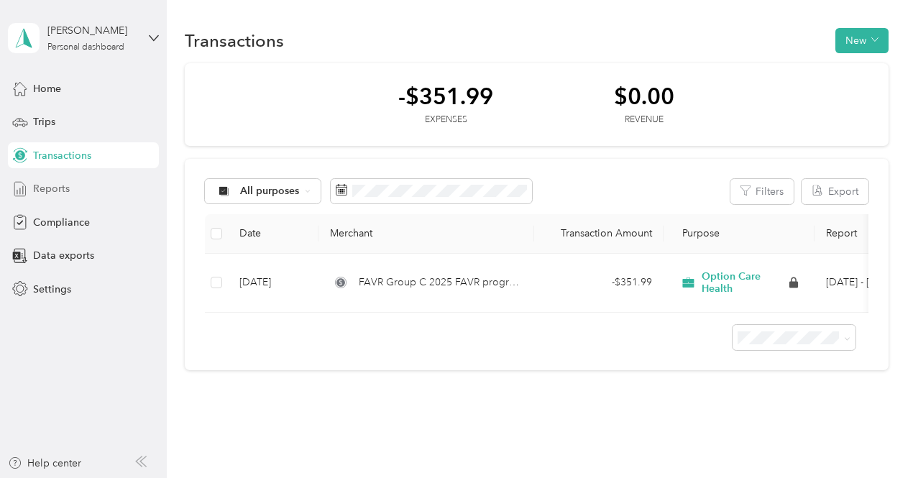
click at [44, 193] on span "Reports" at bounding box center [51, 188] width 37 height 15
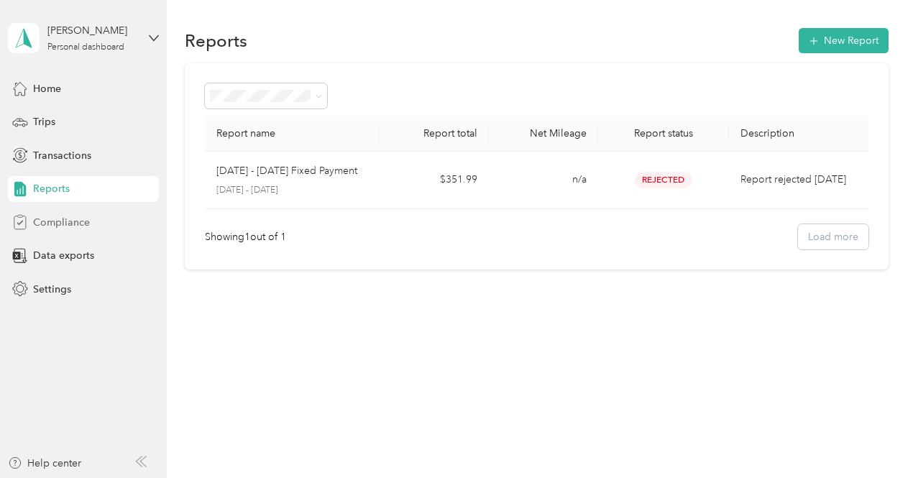
click at [37, 229] on span "Compliance" at bounding box center [61, 222] width 57 height 15
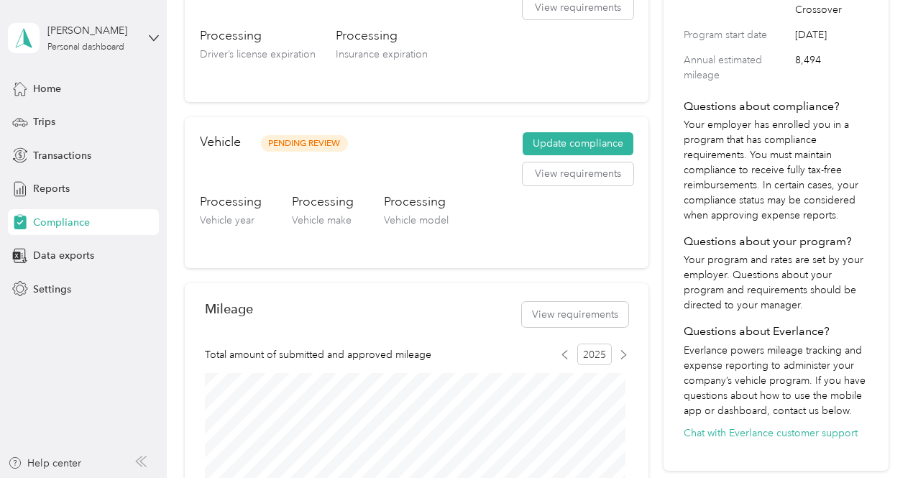
scroll to position [297, 0]
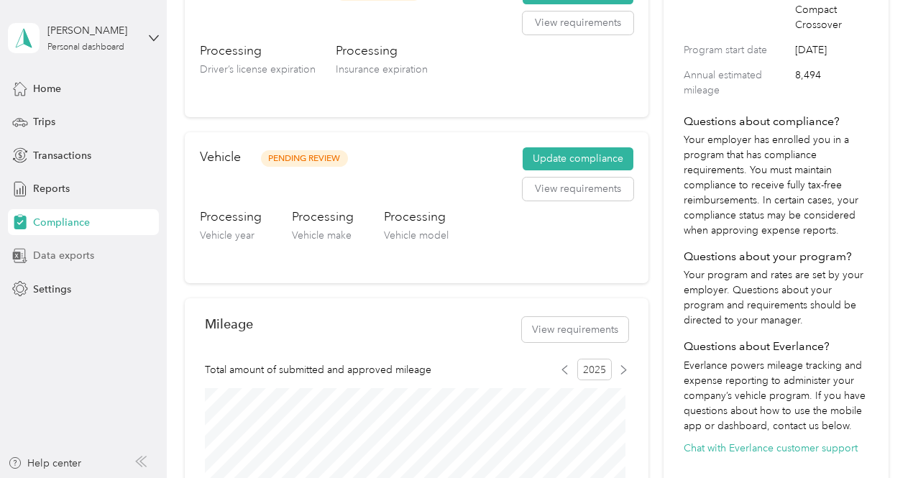
click at [61, 255] on span "Data exports" at bounding box center [63, 255] width 61 height 15
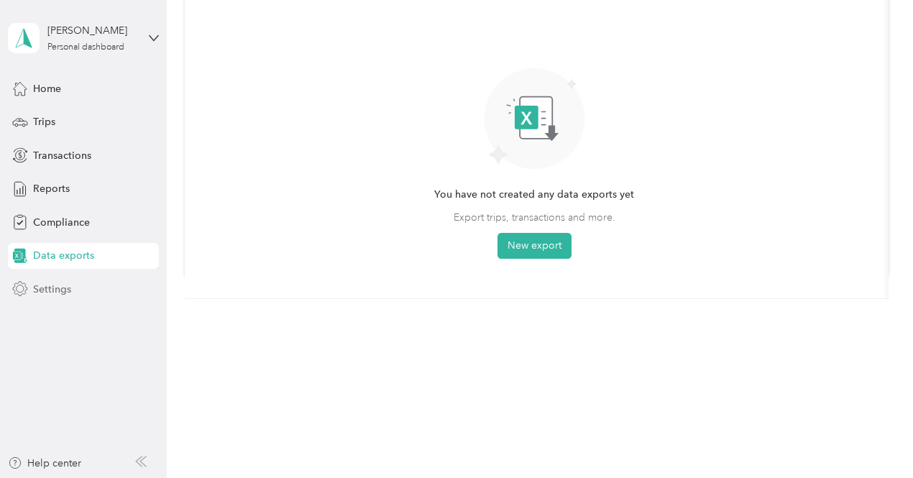
click at [47, 288] on span "Settings" at bounding box center [52, 289] width 38 height 15
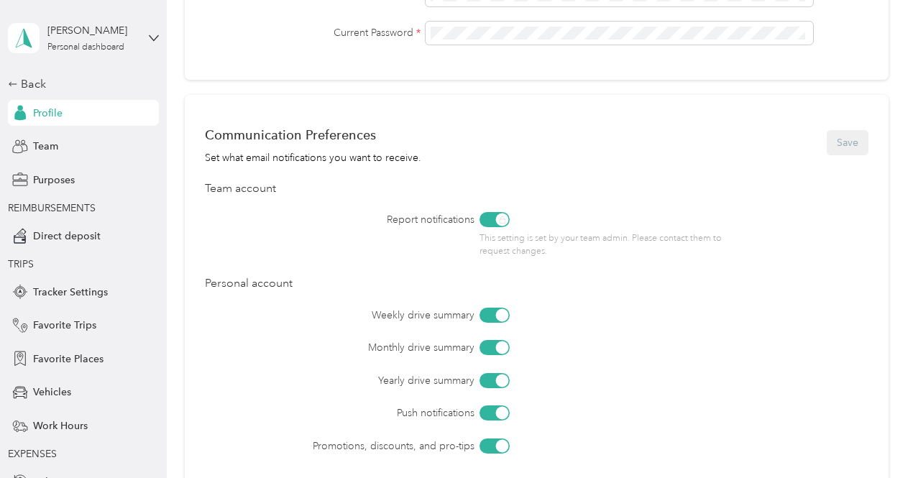
scroll to position [681, 0]
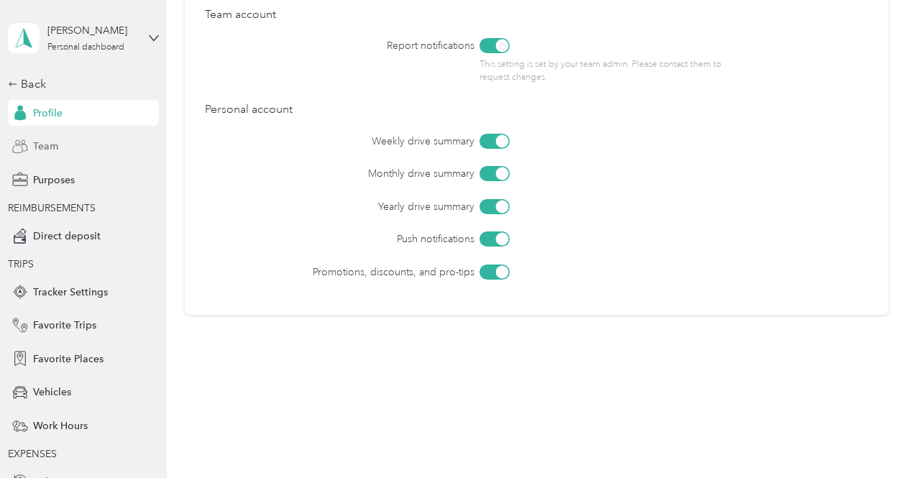
click at [42, 150] on span "Team" at bounding box center [45, 146] width 25 height 15
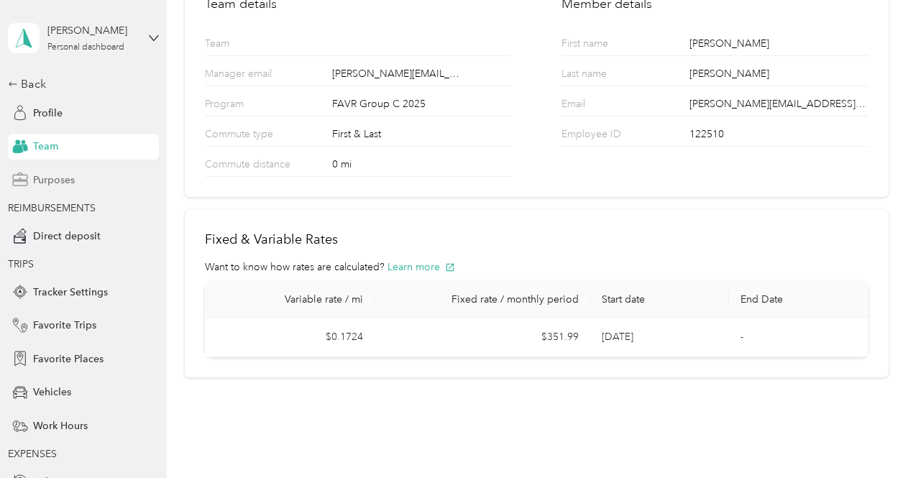
scroll to position [128, 0]
click at [43, 180] on span "Purposes" at bounding box center [54, 180] width 42 height 15
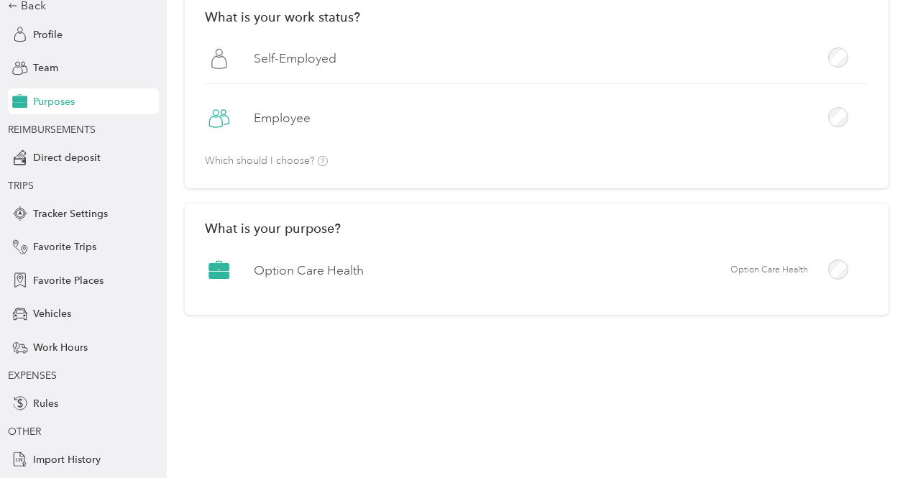
scroll to position [79, 0]
click at [73, 159] on span "Direct deposit" at bounding box center [67, 157] width 68 height 15
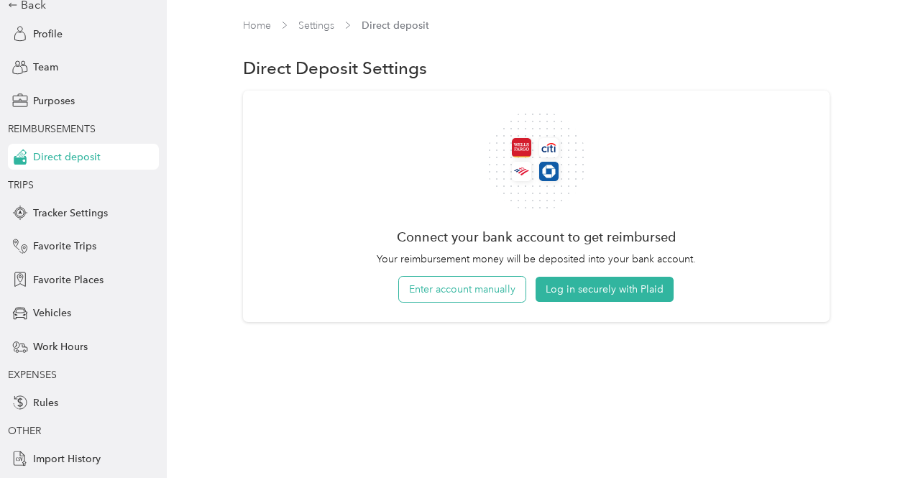
click at [470, 291] on button "Enter account manually" at bounding box center [462, 289] width 127 height 25
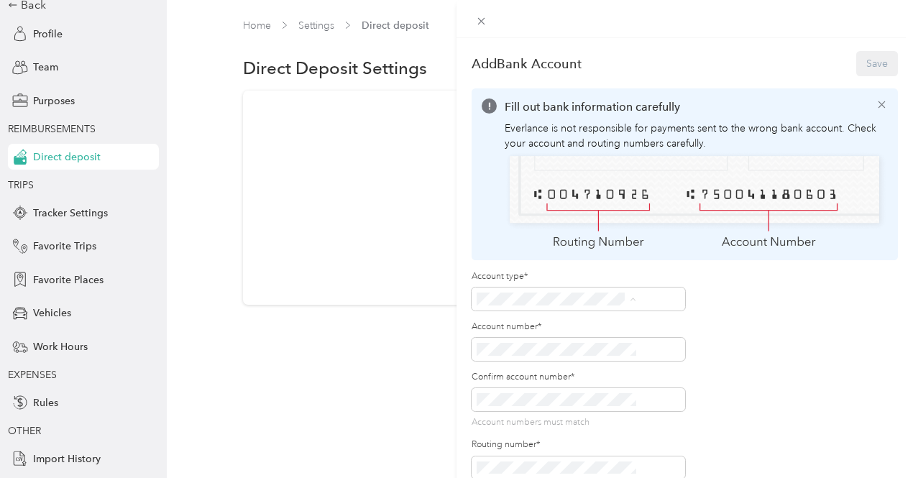
click at [578, 298] on span "Checking" at bounding box center [579, 301] width 43 height 12
click at [865, 68] on button "Save" at bounding box center [877, 63] width 42 height 25
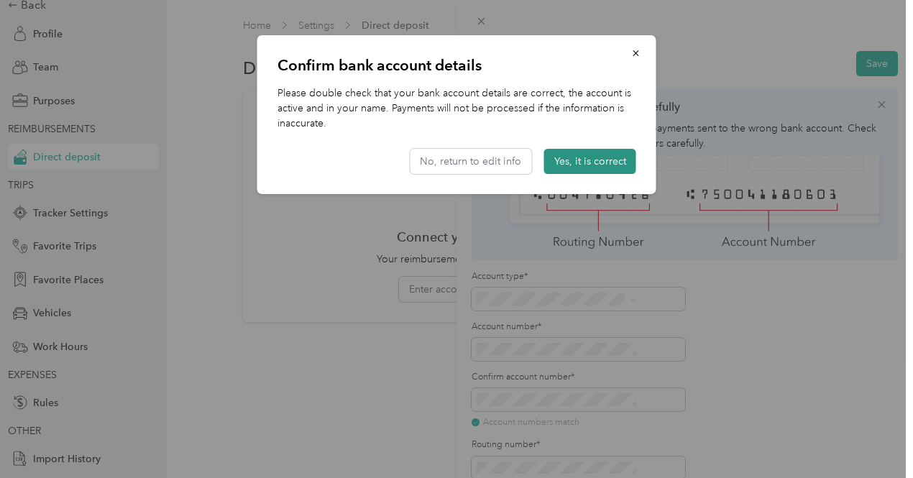
click at [590, 163] on button "Yes, it is correct" at bounding box center [590, 161] width 92 height 25
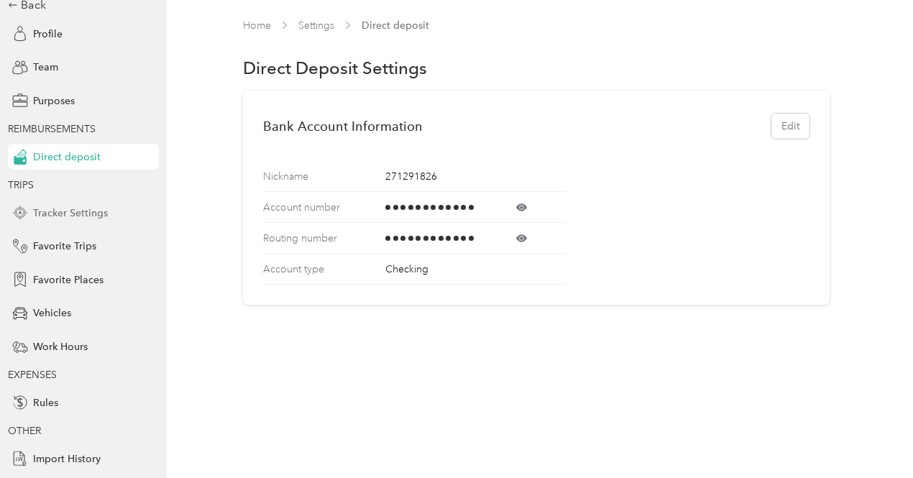
click at [42, 219] on span "Tracker Settings" at bounding box center [70, 213] width 75 height 15
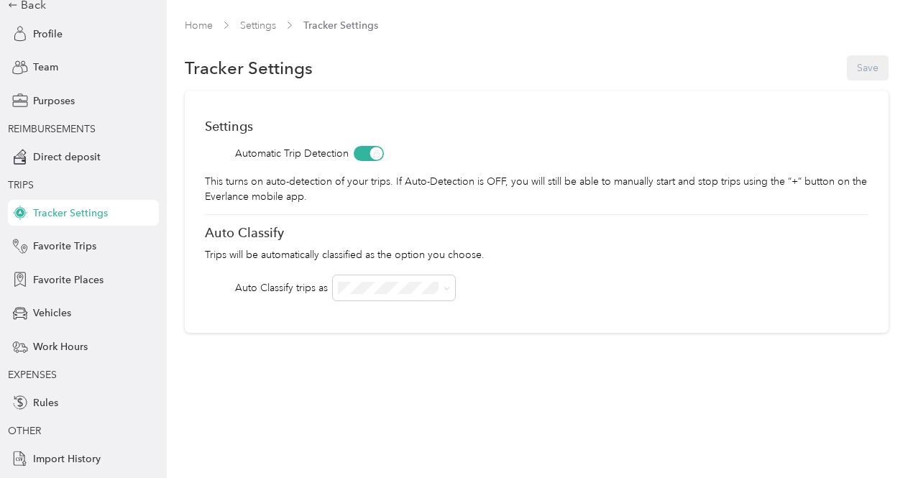
scroll to position [3, 0]
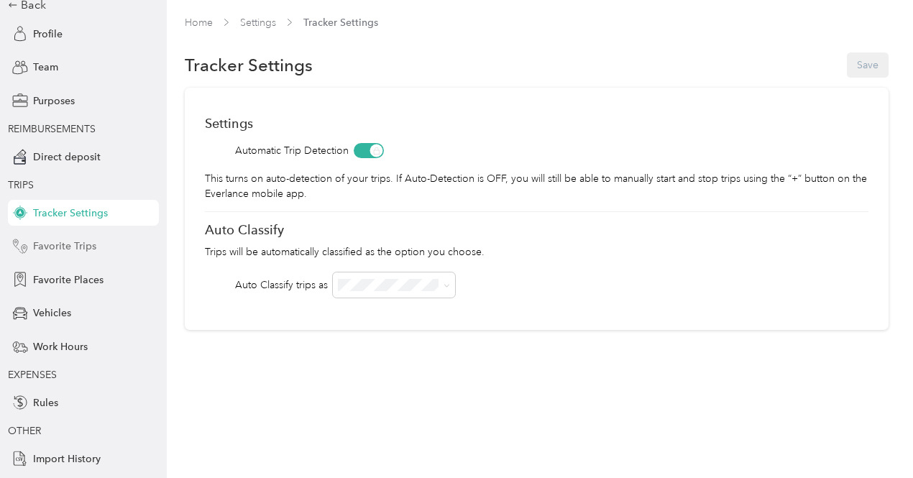
click at [70, 248] on span "Favorite Trips" at bounding box center [64, 246] width 63 height 15
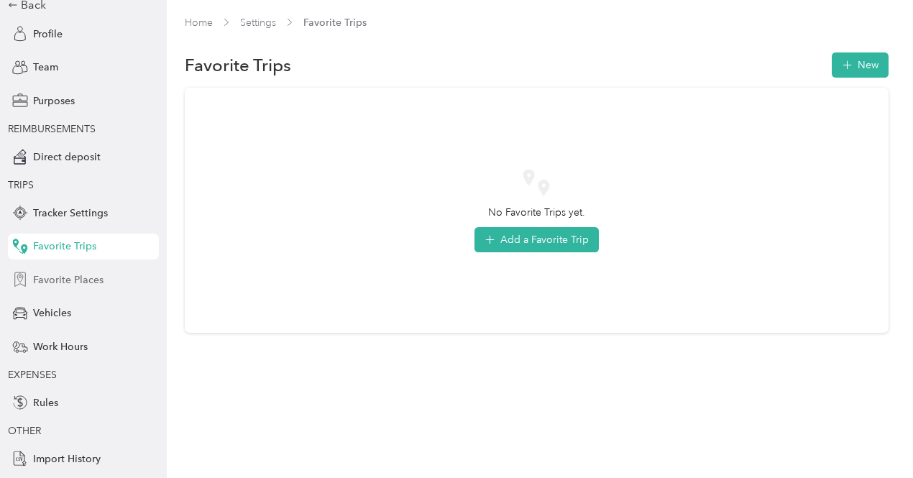
click at [71, 279] on span "Favorite Places" at bounding box center [68, 279] width 70 height 15
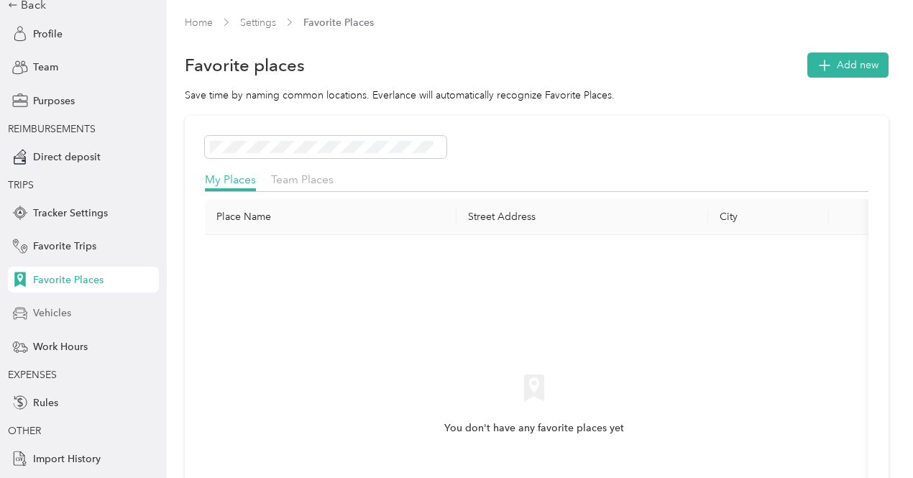
click at [34, 310] on span "Vehicles" at bounding box center [52, 312] width 38 height 15
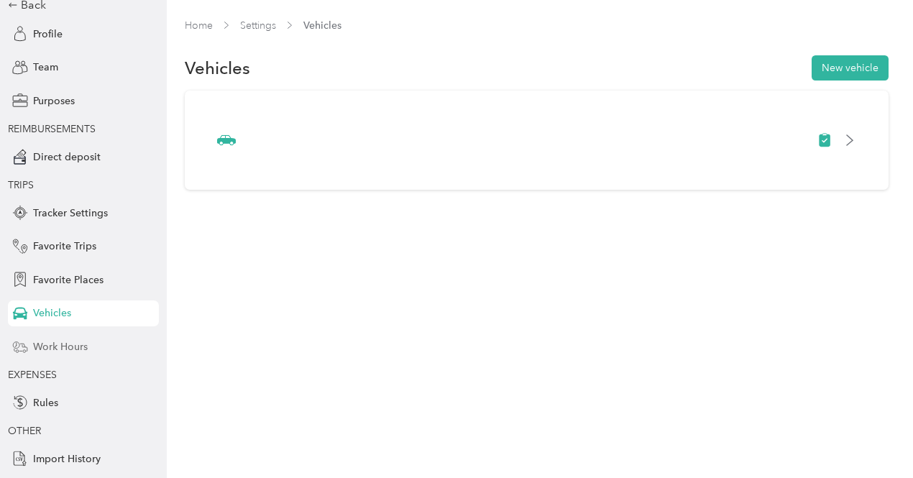
click at [70, 348] on span "Work Hours" at bounding box center [60, 346] width 55 height 15
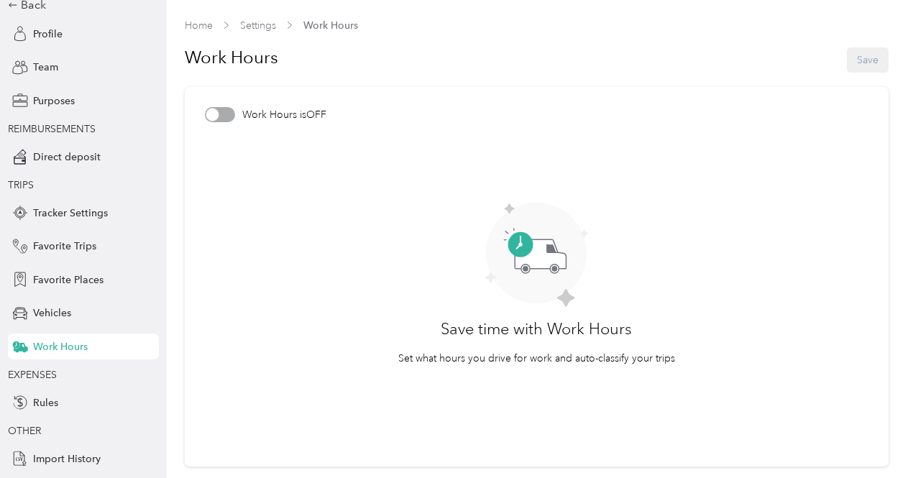
click at [207, 119] on div at bounding box center [212, 115] width 13 height 13
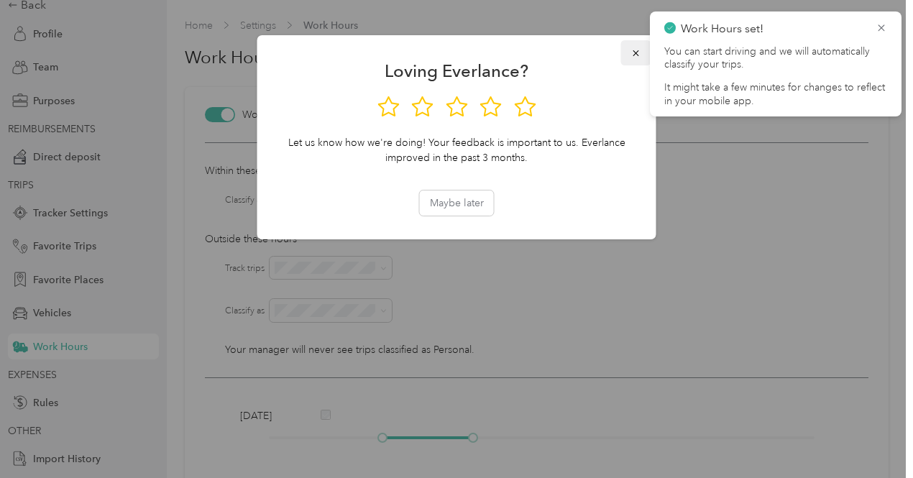
click at [633, 55] on icon "button" at bounding box center [636, 53] width 10 height 10
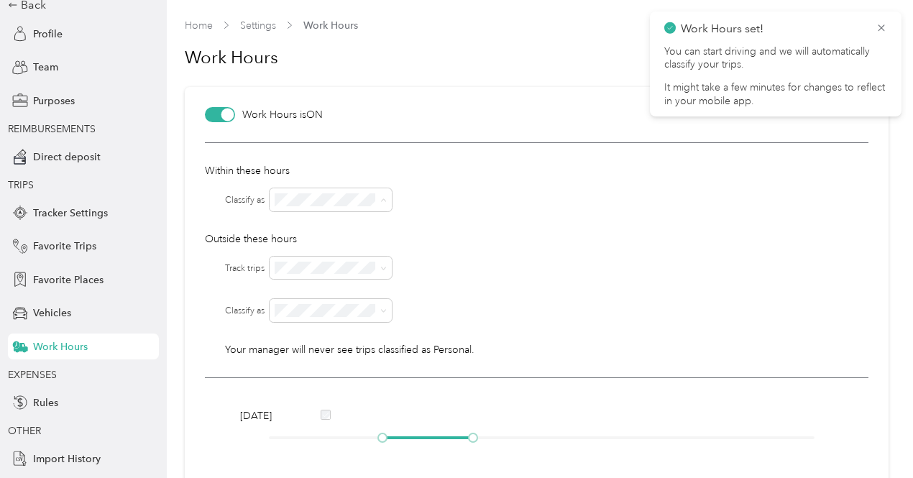
click at [363, 217] on div "Option Care Health" at bounding box center [331, 224] width 103 height 15
click at [345, 320] on div "No" at bounding box center [331, 313] width 103 height 15
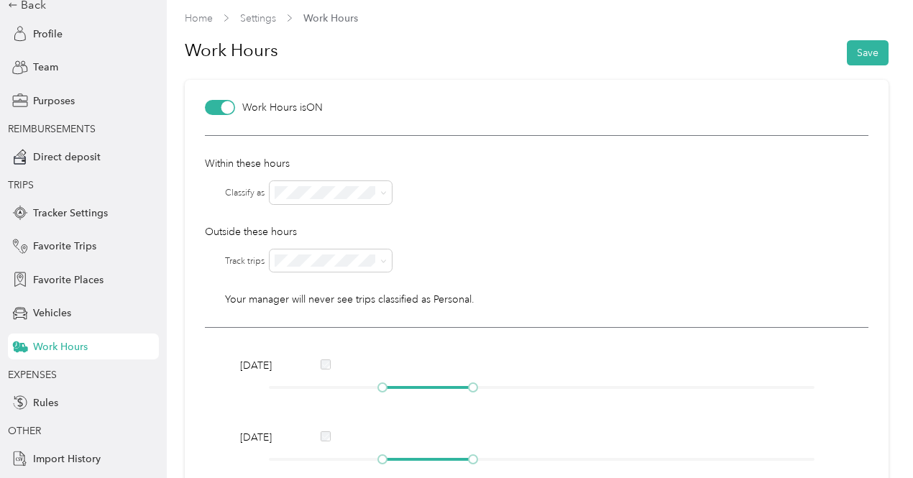
scroll to position [6, 0]
drag, startPoint x: 381, startPoint y: 386, endPoint x: 446, endPoint y: 389, distance: 64.8
click at [447, 389] on div at bounding box center [450, 388] width 7 height 7
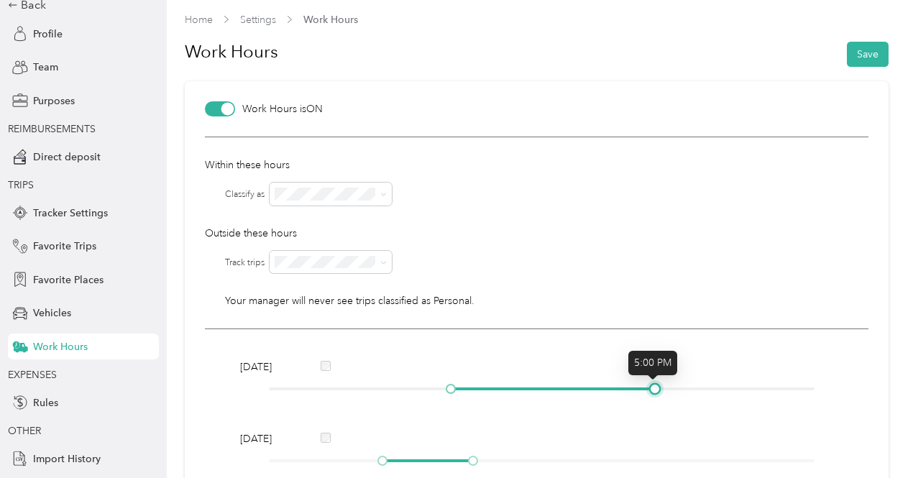
drag, startPoint x: 472, startPoint y: 389, endPoint x: 656, endPoint y: 389, distance: 184.0
click at [656, 389] on div at bounding box center [654, 388] width 7 height 7
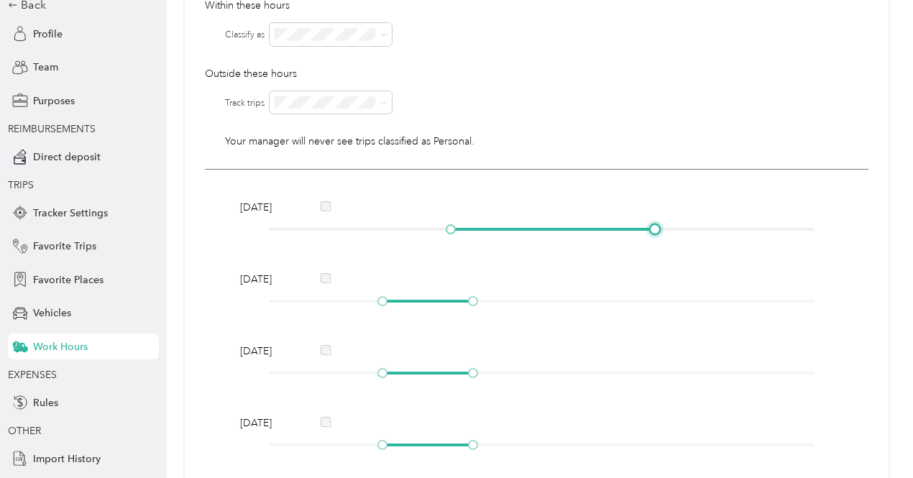
scroll to position [167, 0]
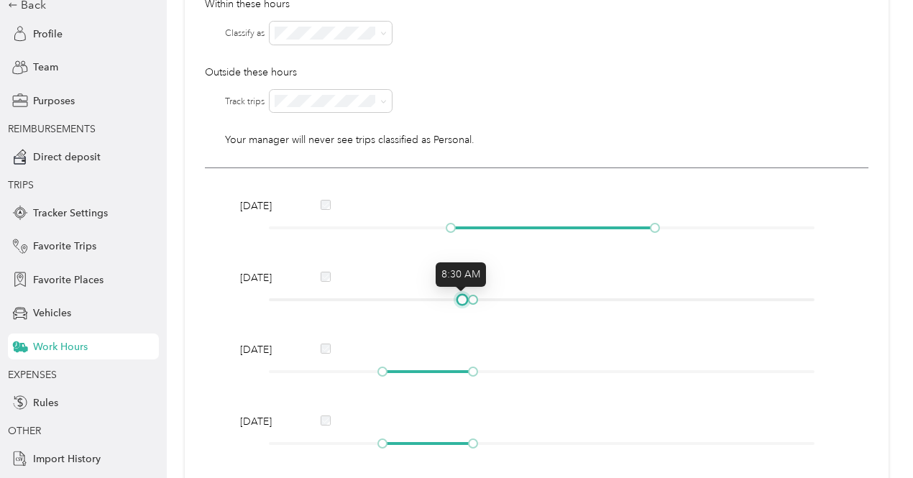
drag, startPoint x: 380, startPoint y: 299, endPoint x: 460, endPoint y: 301, distance: 80.5
click at [460, 301] on div at bounding box center [462, 299] width 7 height 7
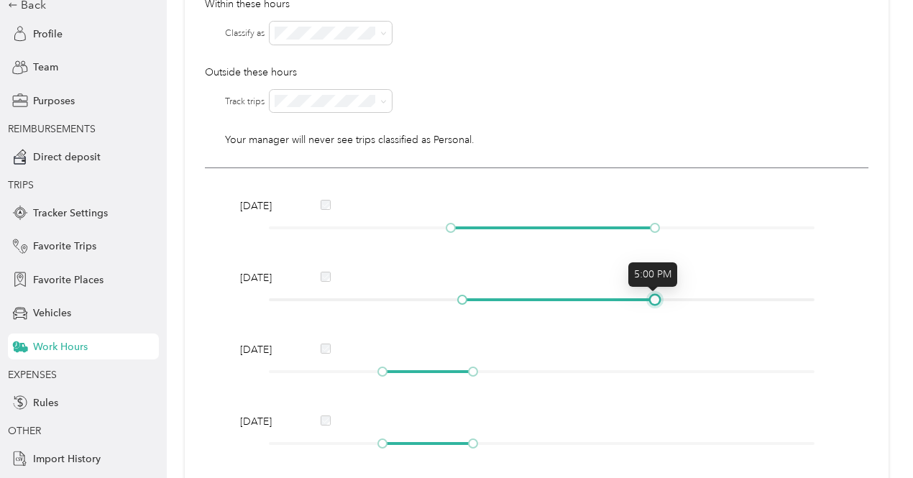
drag, startPoint x: 472, startPoint y: 303, endPoint x: 650, endPoint y: 295, distance: 178.4
click at [651, 296] on div at bounding box center [654, 299] width 7 height 7
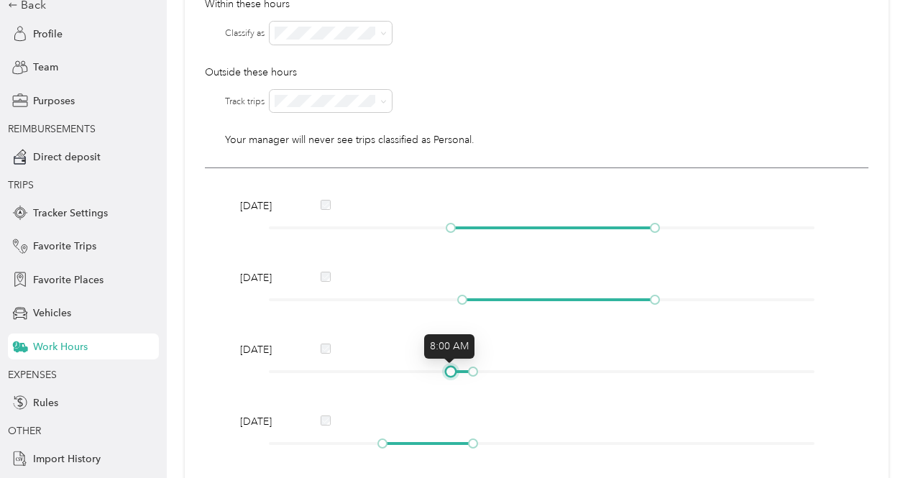
drag, startPoint x: 381, startPoint y: 372, endPoint x: 454, endPoint y: 364, distance: 73.8
click at [454, 364] on div "[DATE]" at bounding box center [536, 363] width 603 height 42
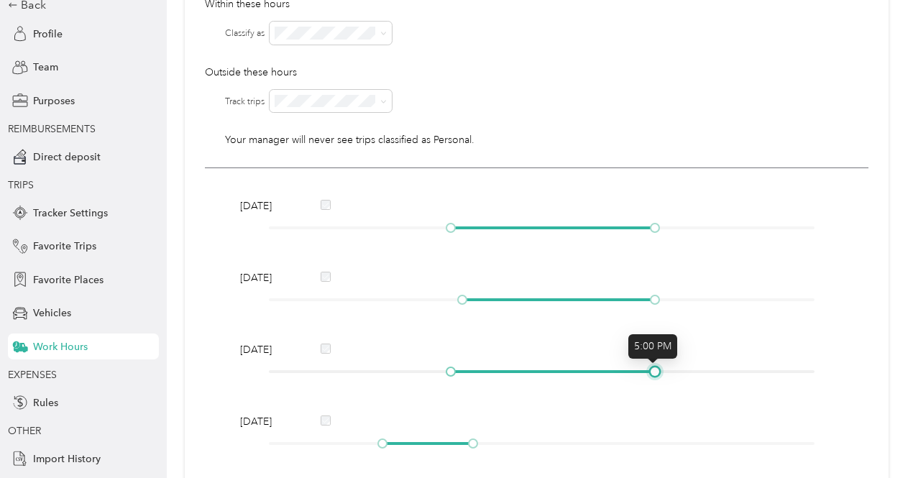
drag, startPoint x: 472, startPoint y: 367, endPoint x: 648, endPoint y: 374, distance: 177.0
click at [651, 374] on div at bounding box center [654, 371] width 7 height 7
click at [456, 300] on div at bounding box center [542, 299] width 546 height 9
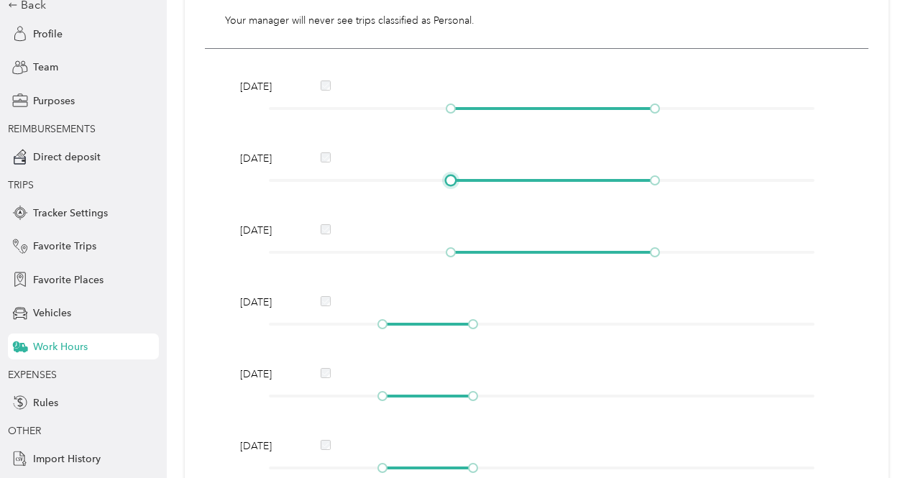
scroll to position [298, 0]
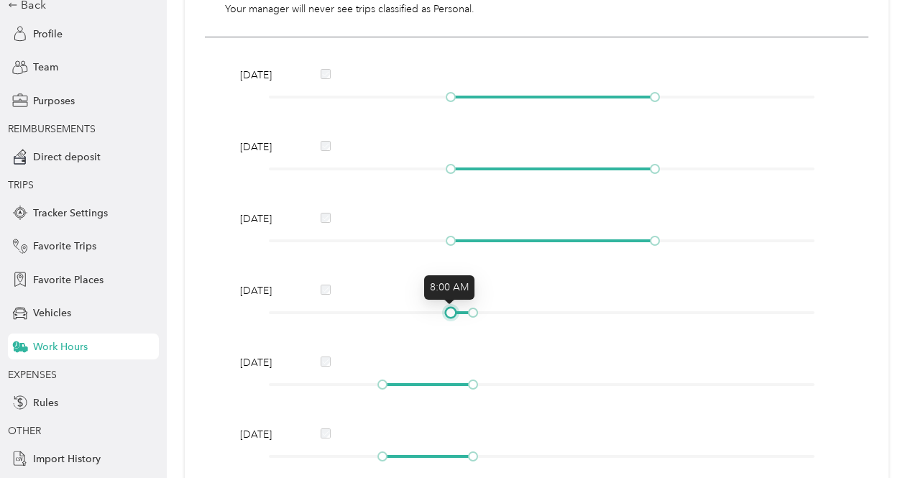
drag, startPoint x: 382, startPoint y: 313, endPoint x: 446, endPoint y: 327, distance: 66.3
click at [446, 327] on div "[DATE] [DATE] [DATE] [DATE] [DATE] [DATE] [DATE]" at bounding box center [536, 303] width 663 height 533
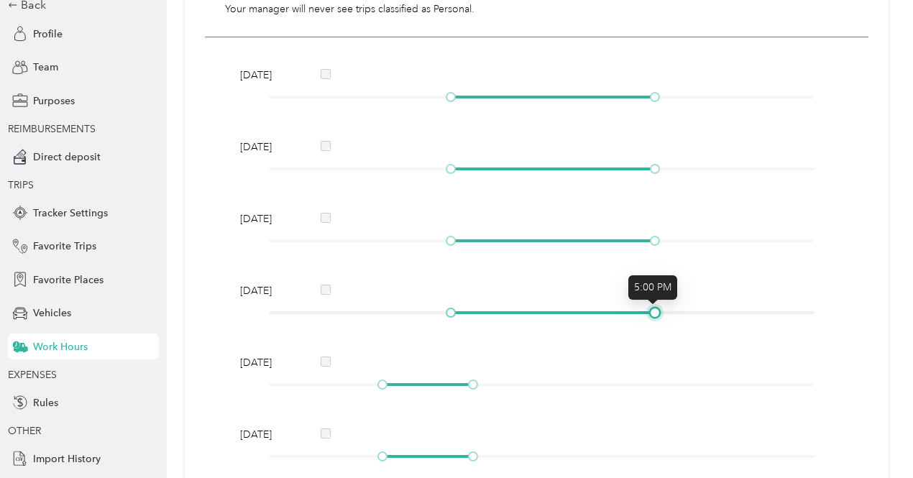
drag, startPoint x: 472, startPoint y: 313, endPoint x: 648, endPoint y: 316, distance: 176.8
click at [651, 316] on div at bounding box center [654, 312] width 7 height 7
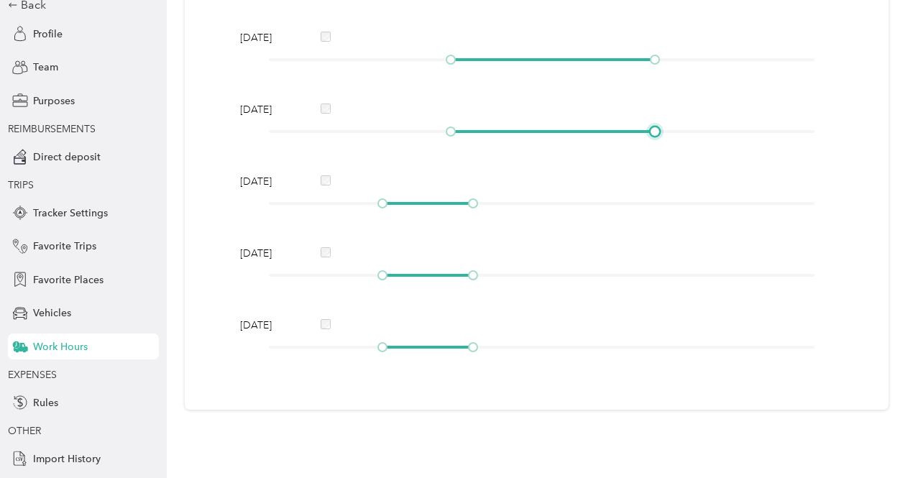
scroll to position [497, 0]
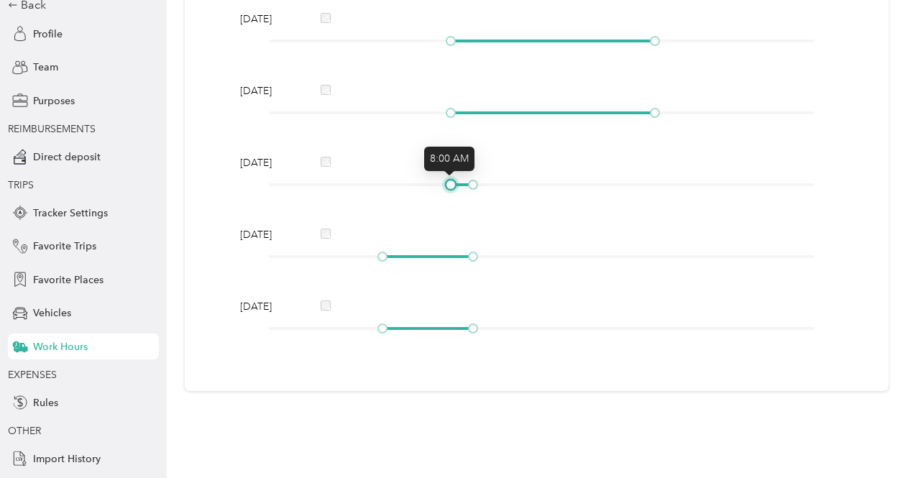
drag, startPoint x: 382, startPoint y: 185, endPoint x: 453, endPoint y: 198, distance: 71.8
click at [453, 198] on div "[DATE] [DATE] [DATE] [DATE] [DATE] [DATE] [DATE]" at bounding box center [536, 104] width 663 height 533
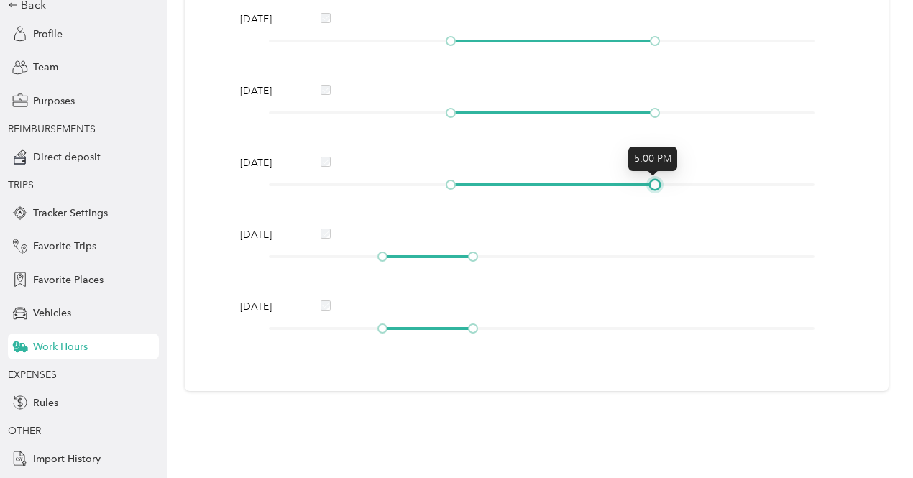
drag, startPoint x: 474, startPoint y: 183, endPoint x: 650, endPoint y: 196, distance: 176.6
click at [650, 196] on div "[DATE] [DATE] [DATE] [DATE] [DATE] [DATE] [DATE]" at bounding box center [536, 104] width 663 height 533
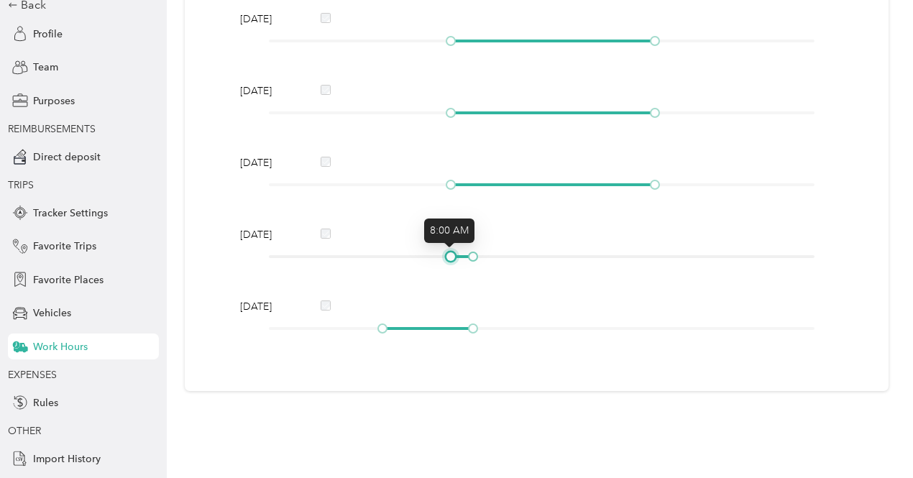
drag, startPoint x: 383, startPoint y: 255, endPoint x: 453, endPoint y: 259, distance: 69.9
click at [453, 259] on div at bounding box center [450, 256] width 7 height 7
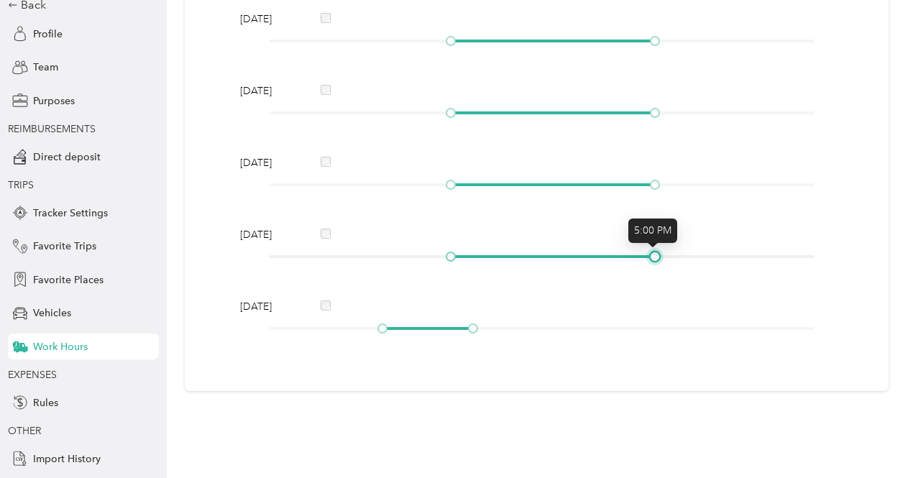
drag, startPoint x: 471, startPoint y: 257, endPoint x: 647, endPoint y: 261, distance: 176.2
click at [651, 260] on div at bounding box center [654, 256] width 7 height 7
drag, startPoint x: 384, startPoint y: 326, endPoint x: 455, endPoint y: 322, distance: 71.2
click at [454, 325] on div at bounding box center [450, 328] width 7 height 7
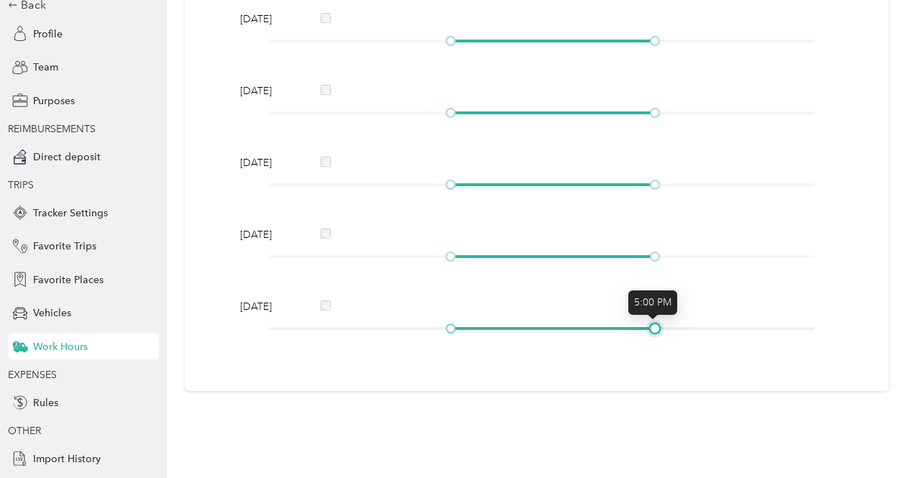
drag, startPoint x: 472, startPoint y: 327, endPoint x: 652, endPoint y: 324, distance: 179.7
click at [652, 325] on div at bounding box center [654, 328] width 7 height 7
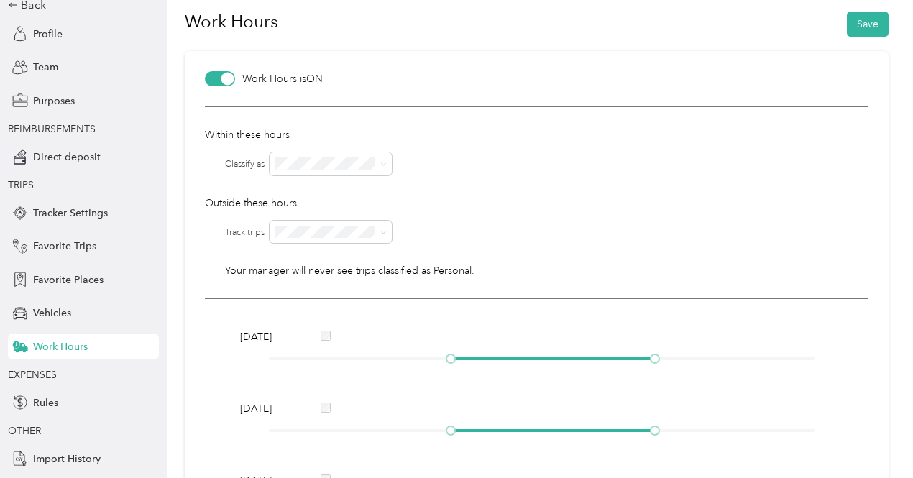
scroll to position [0, 0]
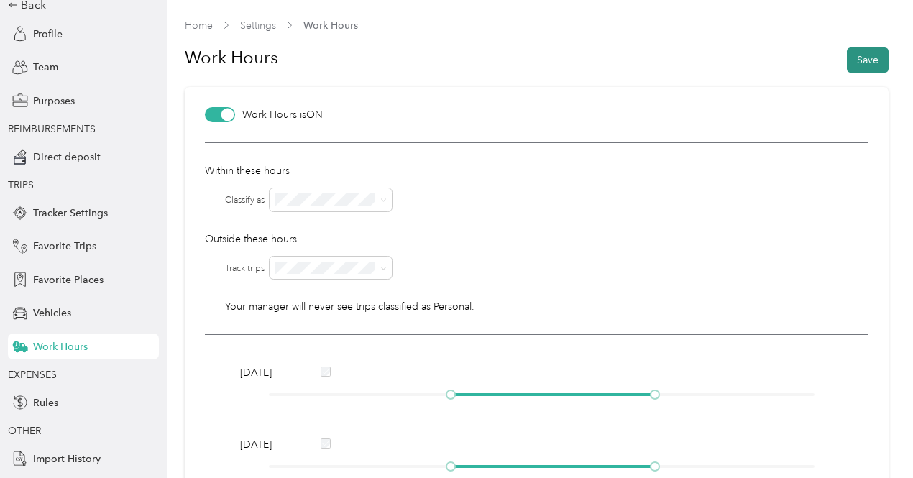
click at [854, 55] on button "Save" at bounding box center [868, 59] width 42 height 25
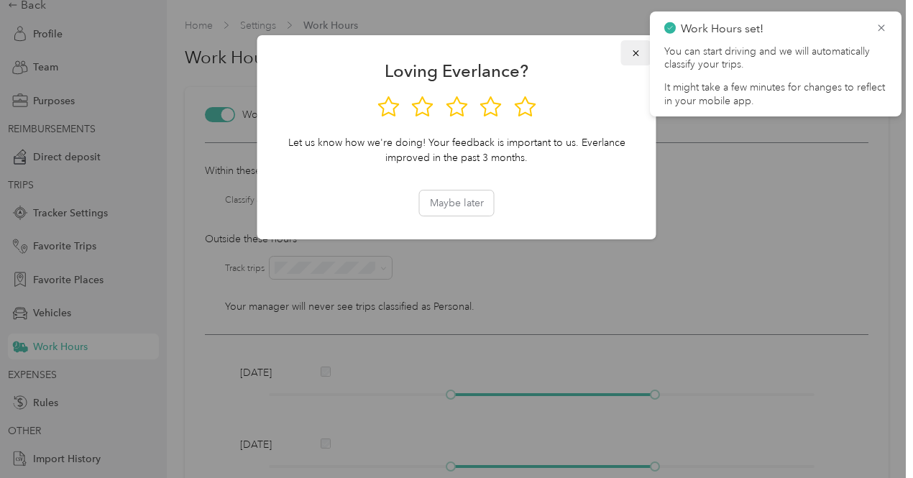
click at [640, 52] on icon "button" at bounding box center [636, 53] width 10 height 10
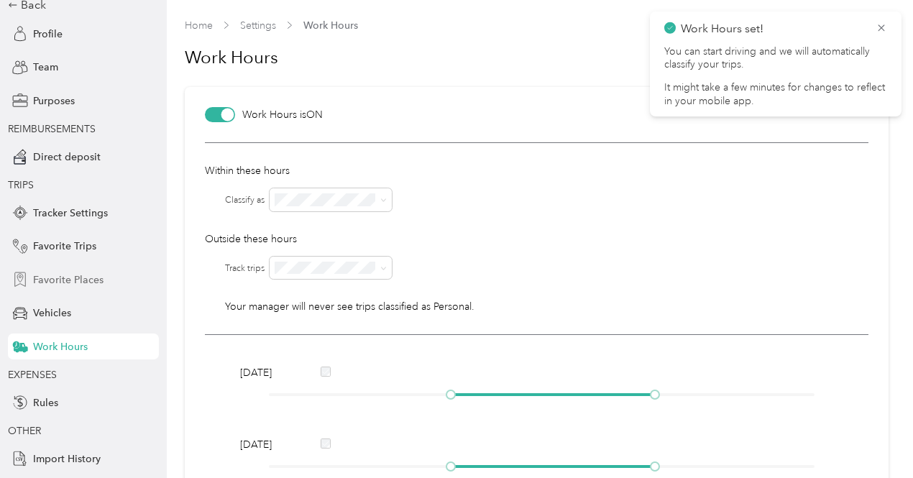
scroll to position [108, 0]
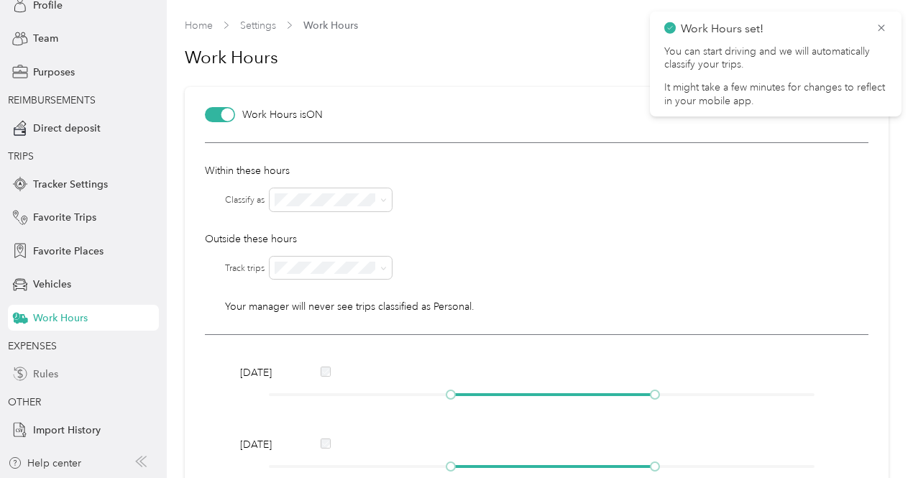
click at [42, 374] on span "Rules" at bounding box center [45, 374] width 25 height 15
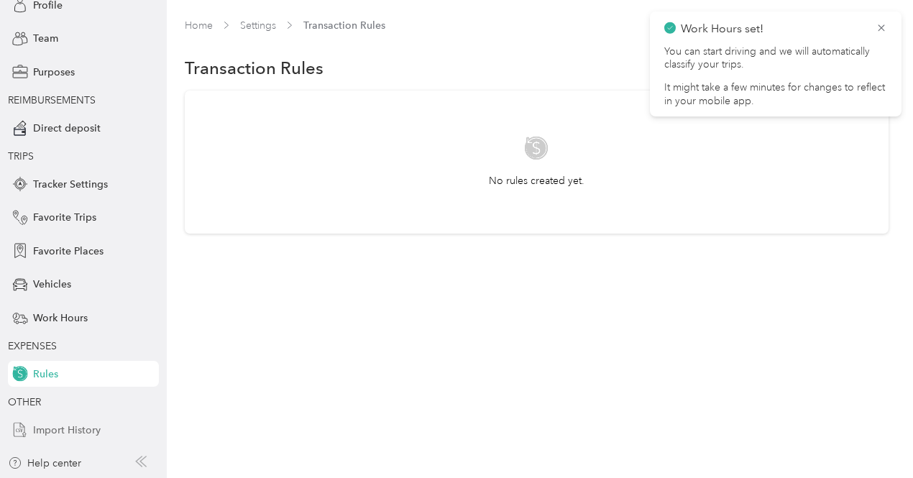
click at [47, 429] on span "Import History" at bounding box center [67, 430] width 68 height 15
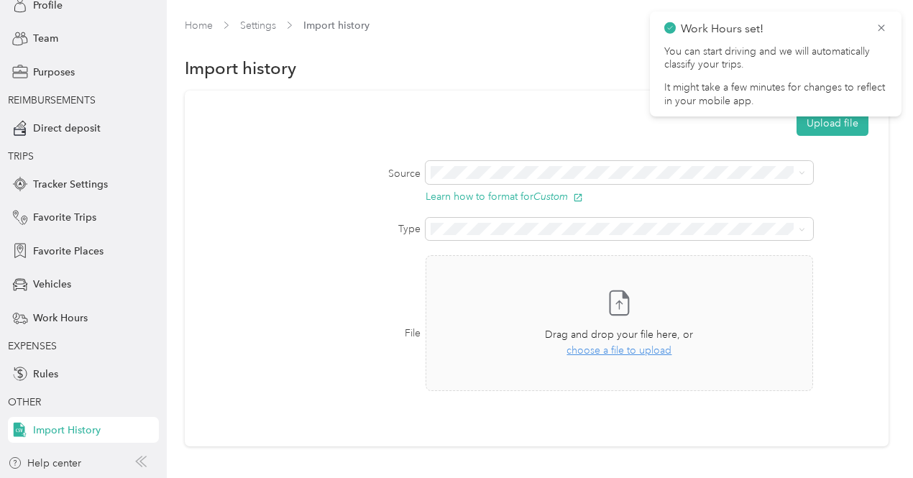
scroll to position [39, 0]
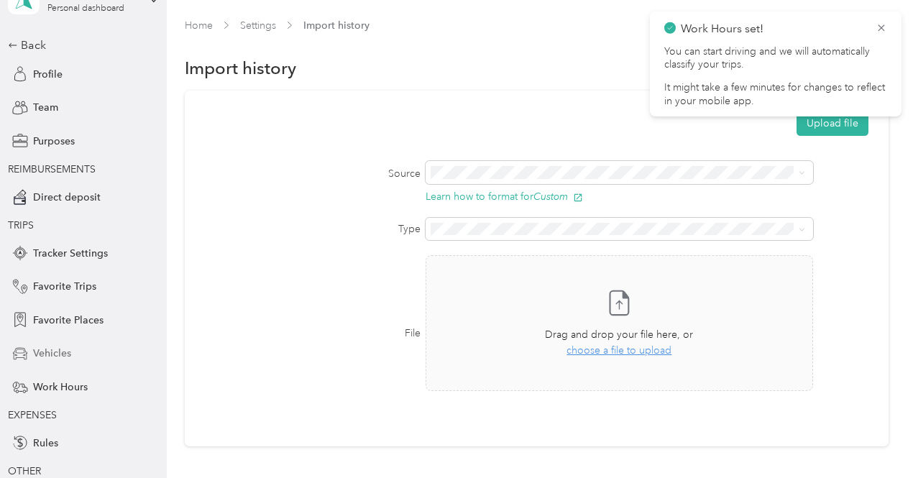
click at [50, 357] on span "Vehicles" at bounding box center [52, 353] width 38 height 15
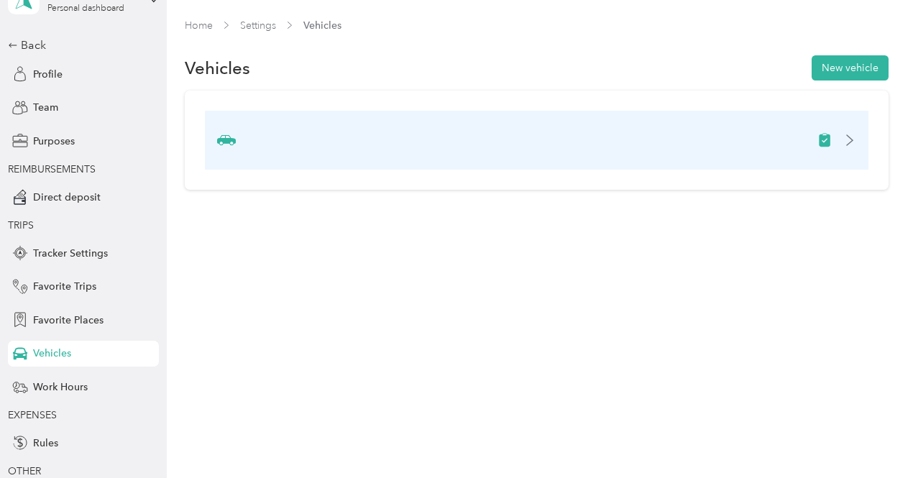
click at [855, 143] on icon at bounding box center [850, 140] width 12 height 12
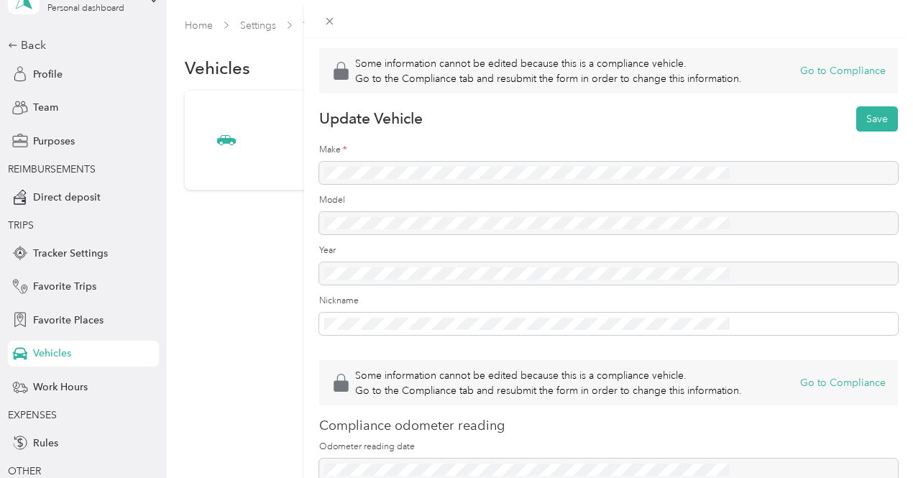
drag, startPoint x: 561, startPoint y: 211, endPoint x: 535, endPoint y: 201, distance: 27.4
click at [535, 185] on div at bounding box center [608, 173] width 579 height 23
click at [525, 185] on div at bounding box center [608, 173] width 579 height 23
click at [494, 185] on div at bounding box center [608, 173] width 579 height 23
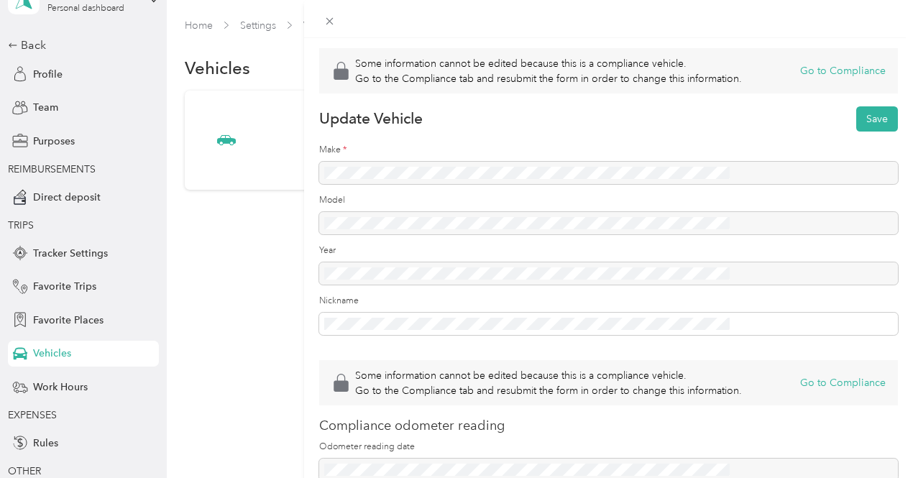
click at [494, 185] on div at bounding box center [608, 173] width 579 height 23
click at [336, 24] on icon at bounding box center [329, 21] width 12 height 12
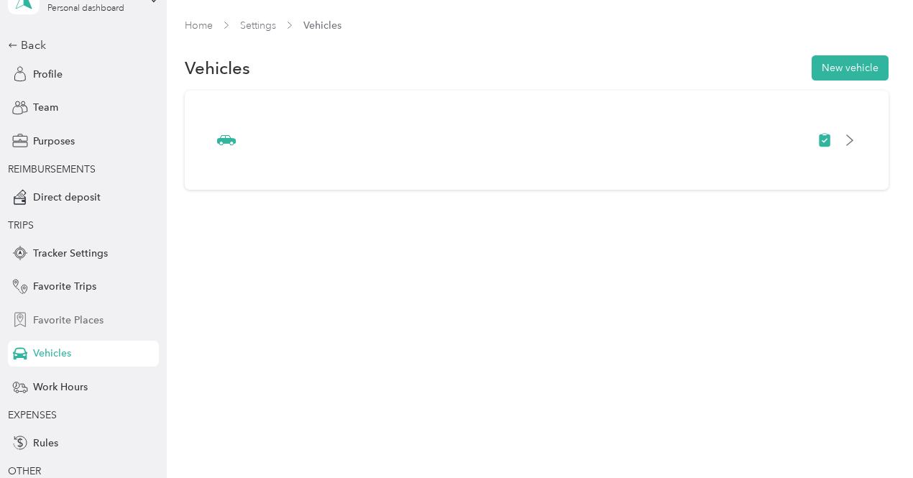
click at [70, 313] on span "Favorite Places" at bounding box center [68, 320] width 70 height 15
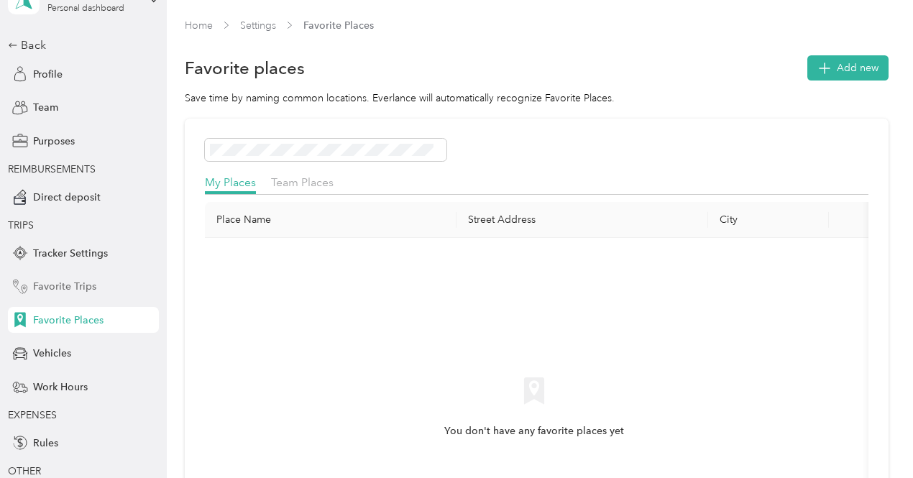
click at [63, 275] on div "Favorite Trips" at bounding box center [83, 287] width 151 height 26
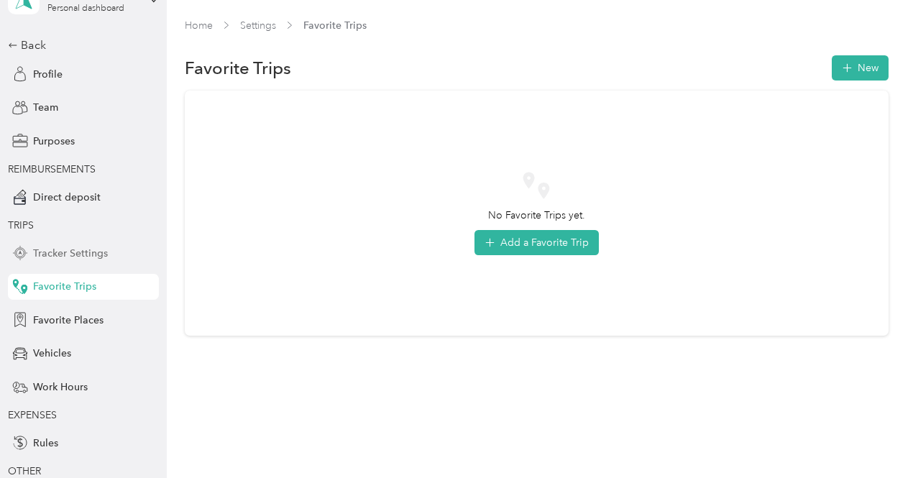
click at [63, 259] on span "Tracker Settings" at bounding box center [70, 253] width 75 height 15
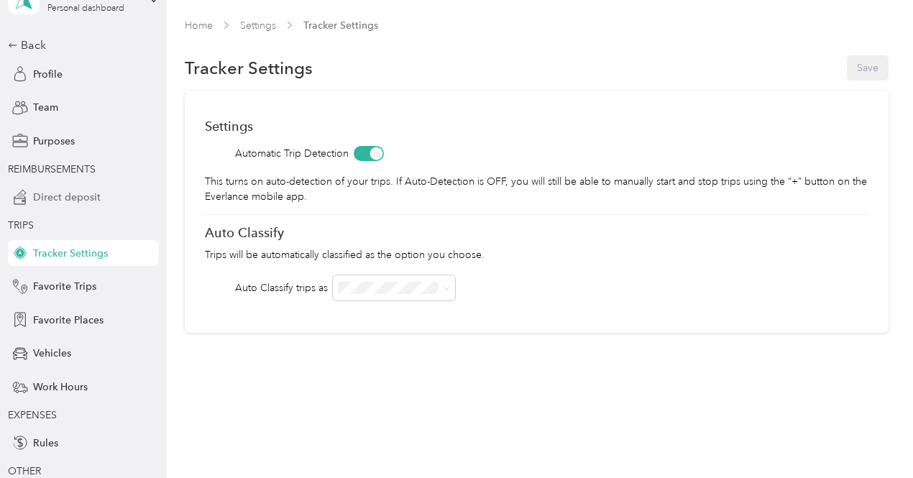
click at [60, 199] on span "Direct deposit" at bounding box center [67, 197] width 68 height 15
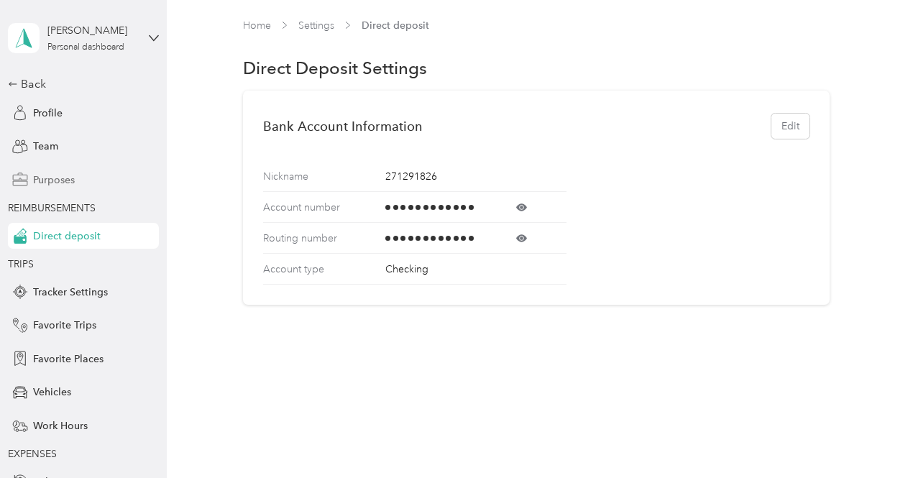
click at [43, 173] on span "Purposes" at bounding box center [54, 180] width 42 height 15
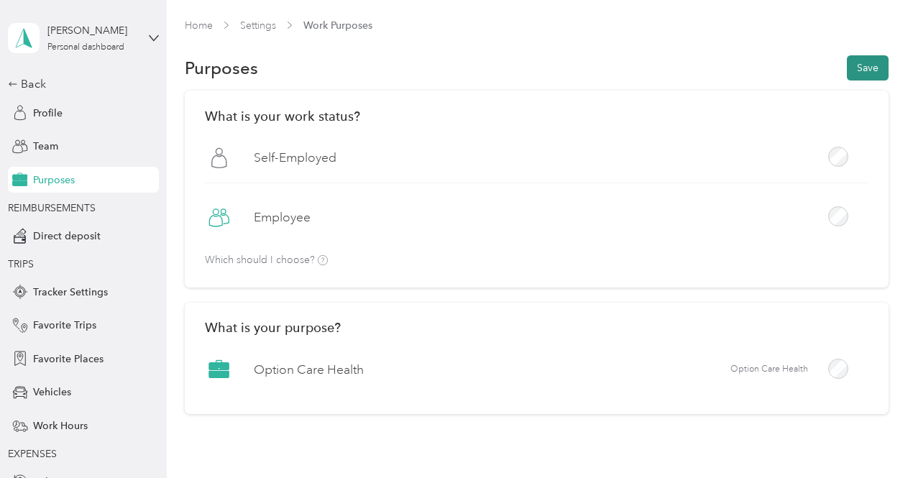
click at [869, 70] on button "Save" at bounding box center [868, 67] width 42 height 25
click at [37, 152] on span "Team" at bounding box center [45, 146] width 25 height 15
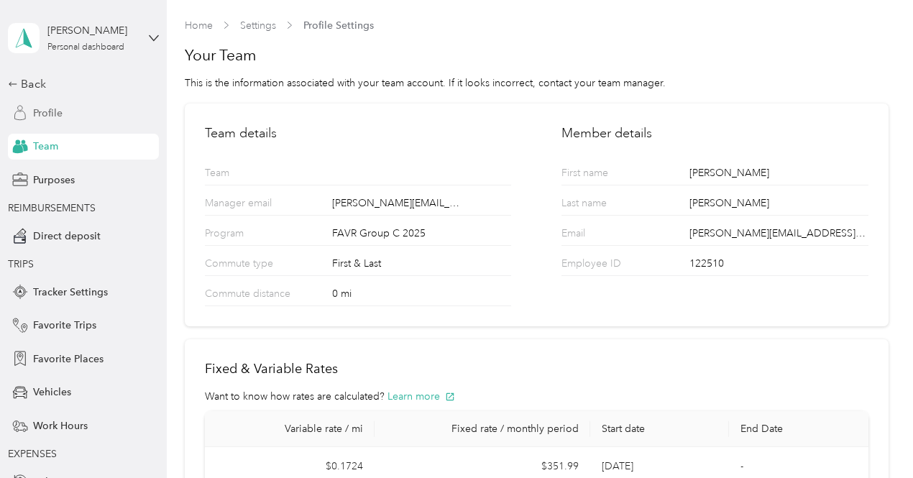
click at [45, 114] on span "Profile" at bounding box center [47, 113] width 29 height 15
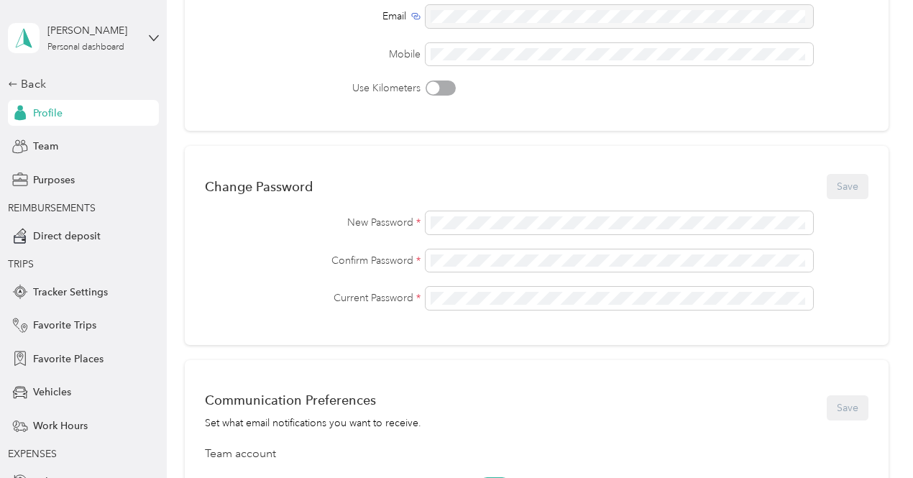
scroll to position [230, 0]
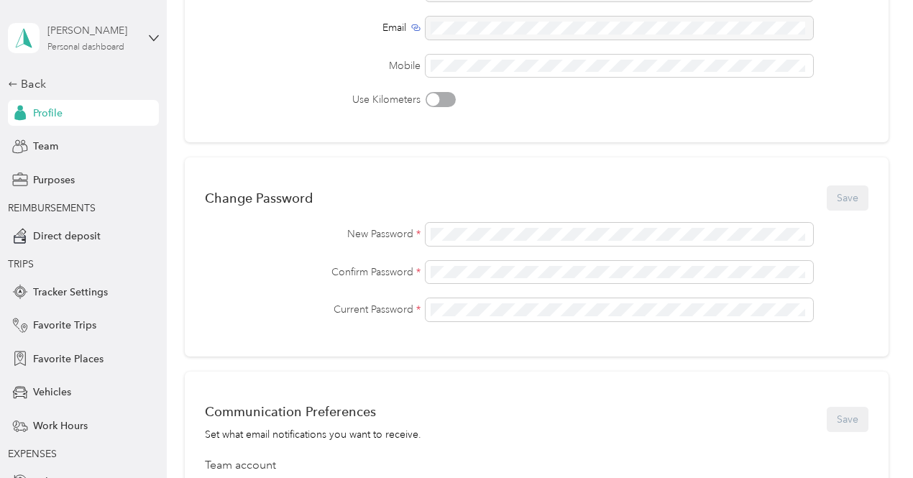
click at [61, 32] on div "[PERSON_NAME]" at bounding box center [92, 30] width 90 height 15
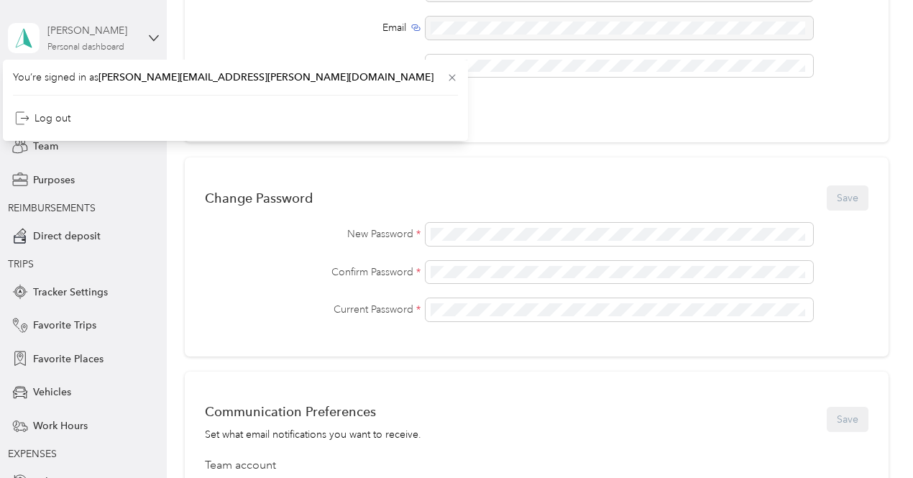
click at [68, 37] on div "[PERSON_NAME]" at bounding box center [92, 30] width 90 height 15
